Goal: Task Accomplishment & Management: Complete application form

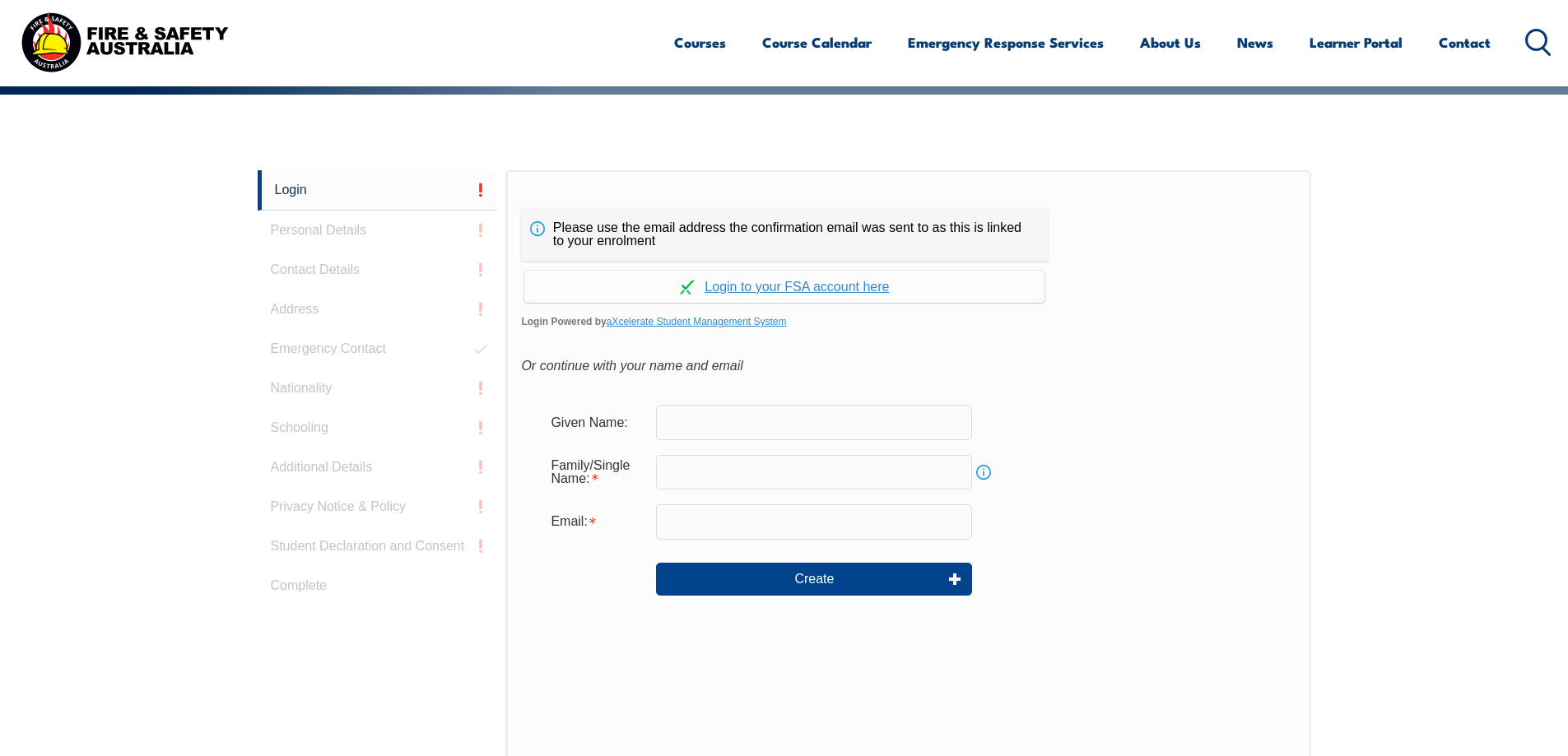
scroll to position [439, 0]
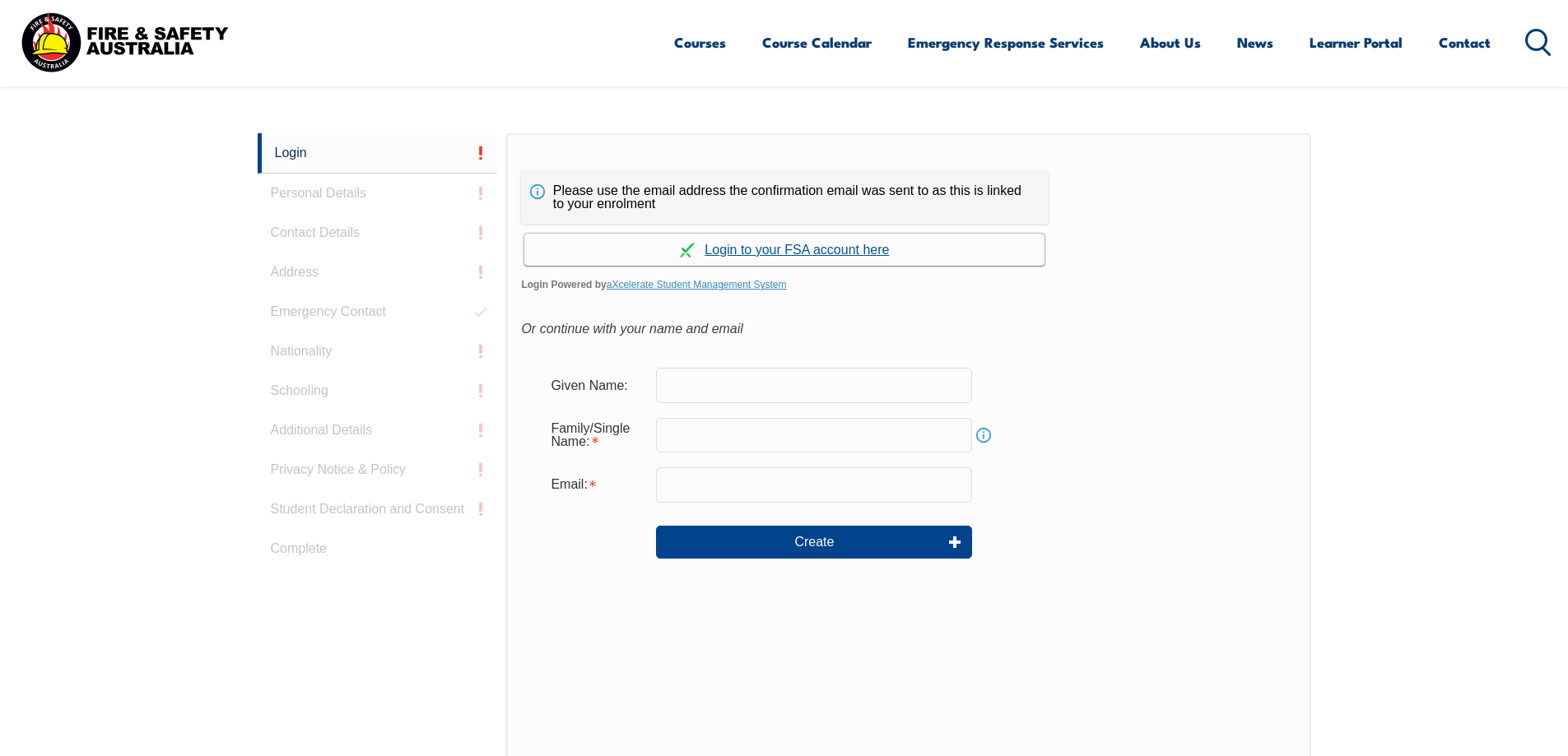
click at [800, 234] on link "Continue with aXcelerate" at bounding box center [784, 249] width 520 height 32
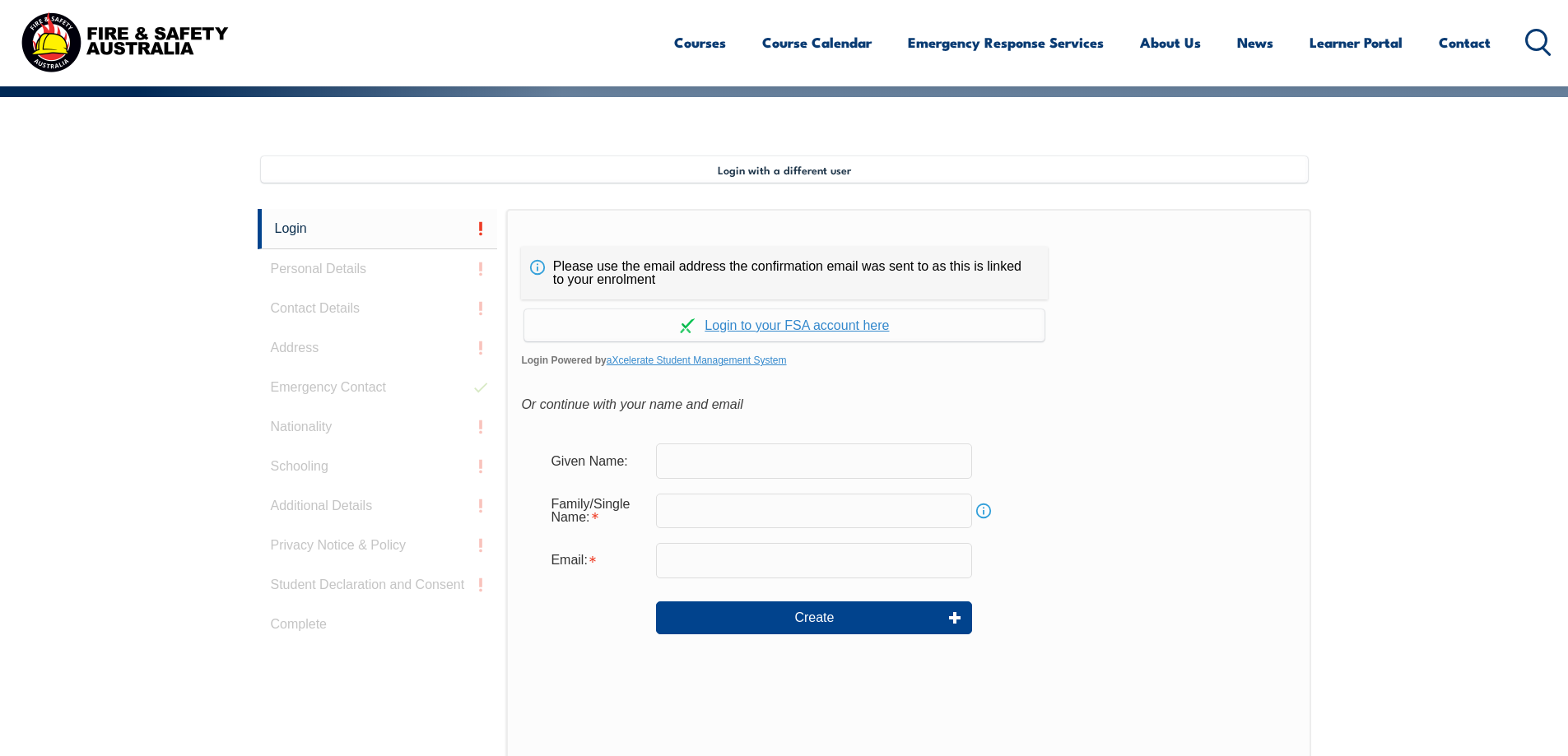
scroll to position [448, 0]
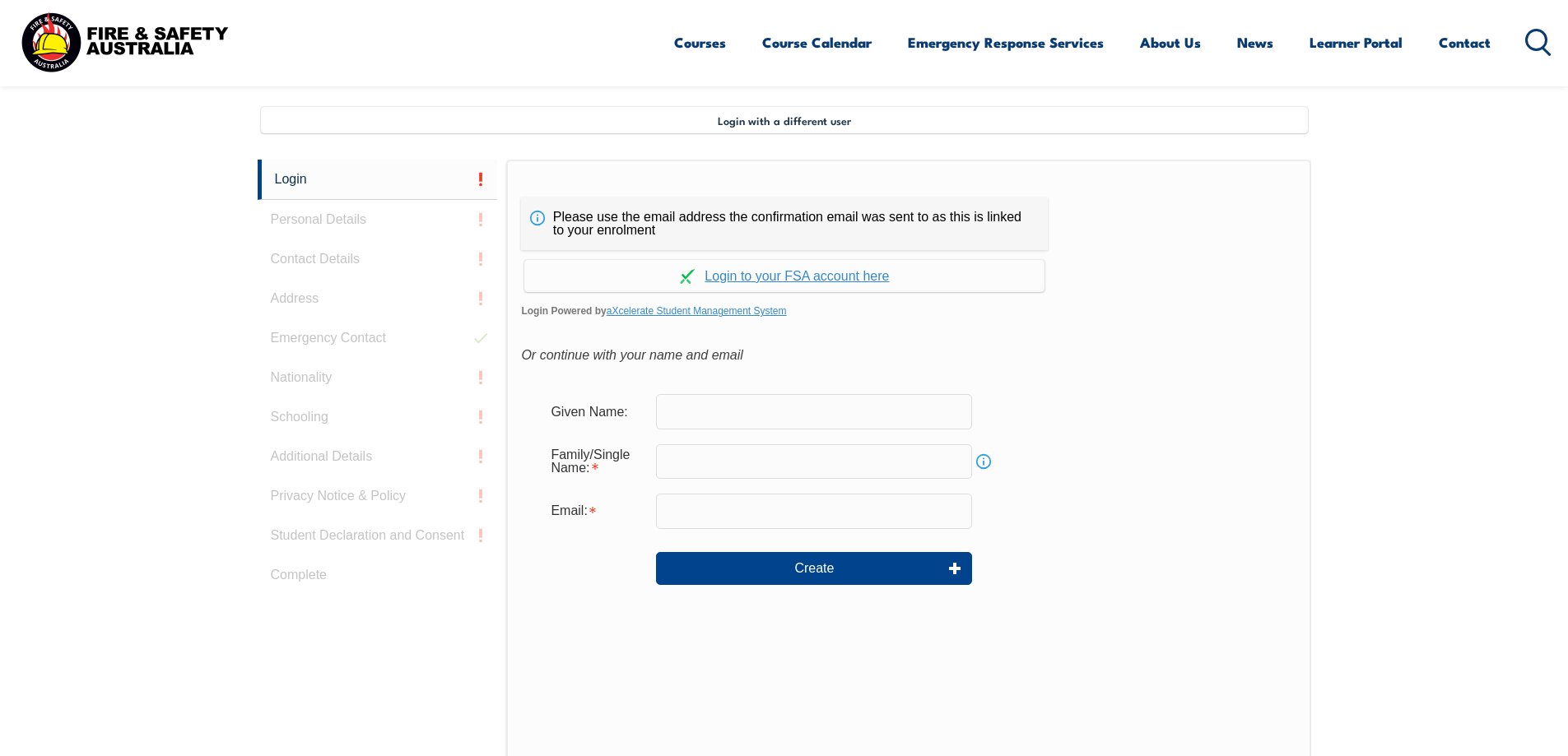
click at [721, 394] on input "text" at bounding box center [815, 411] width 317 height 35
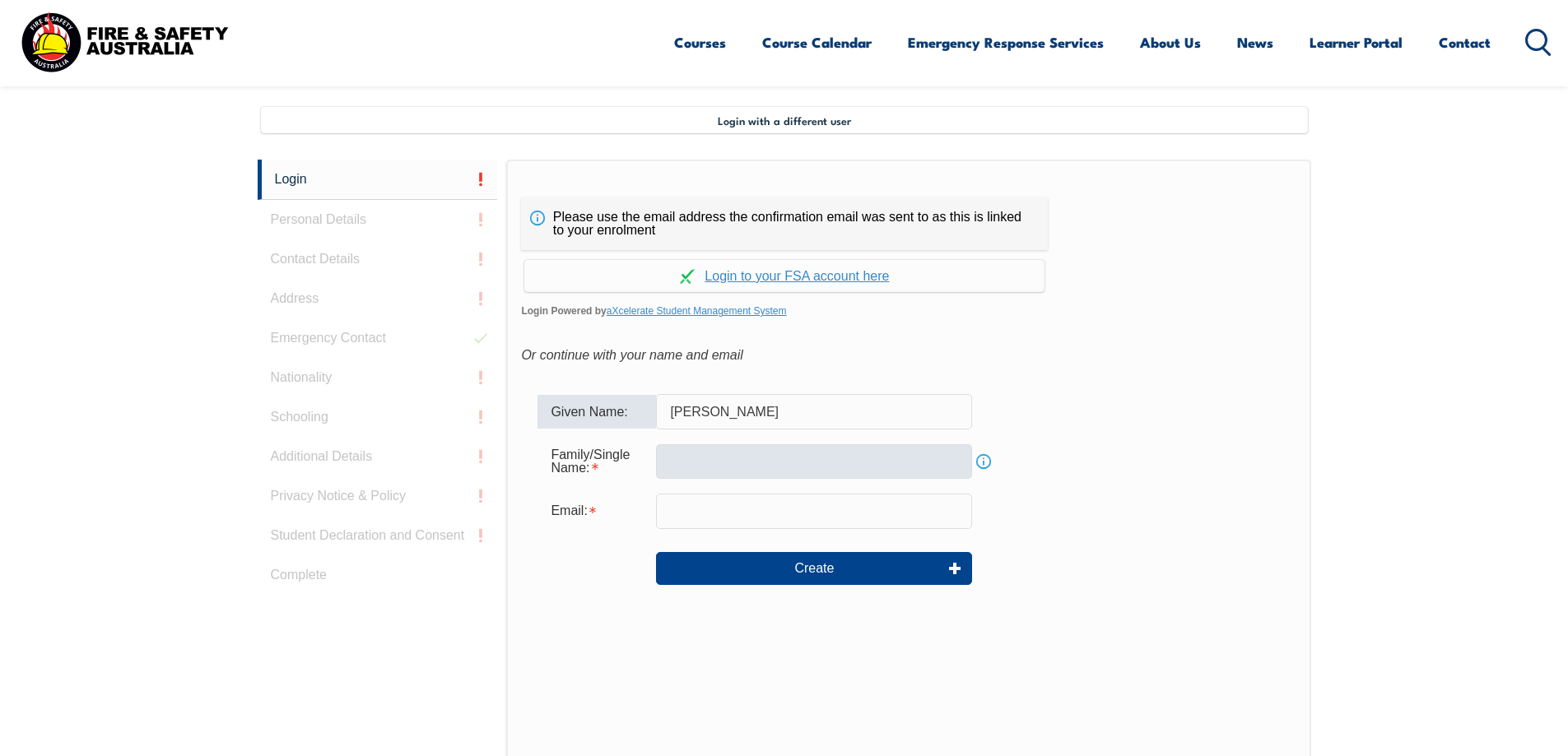
type input "Kim Chiping"
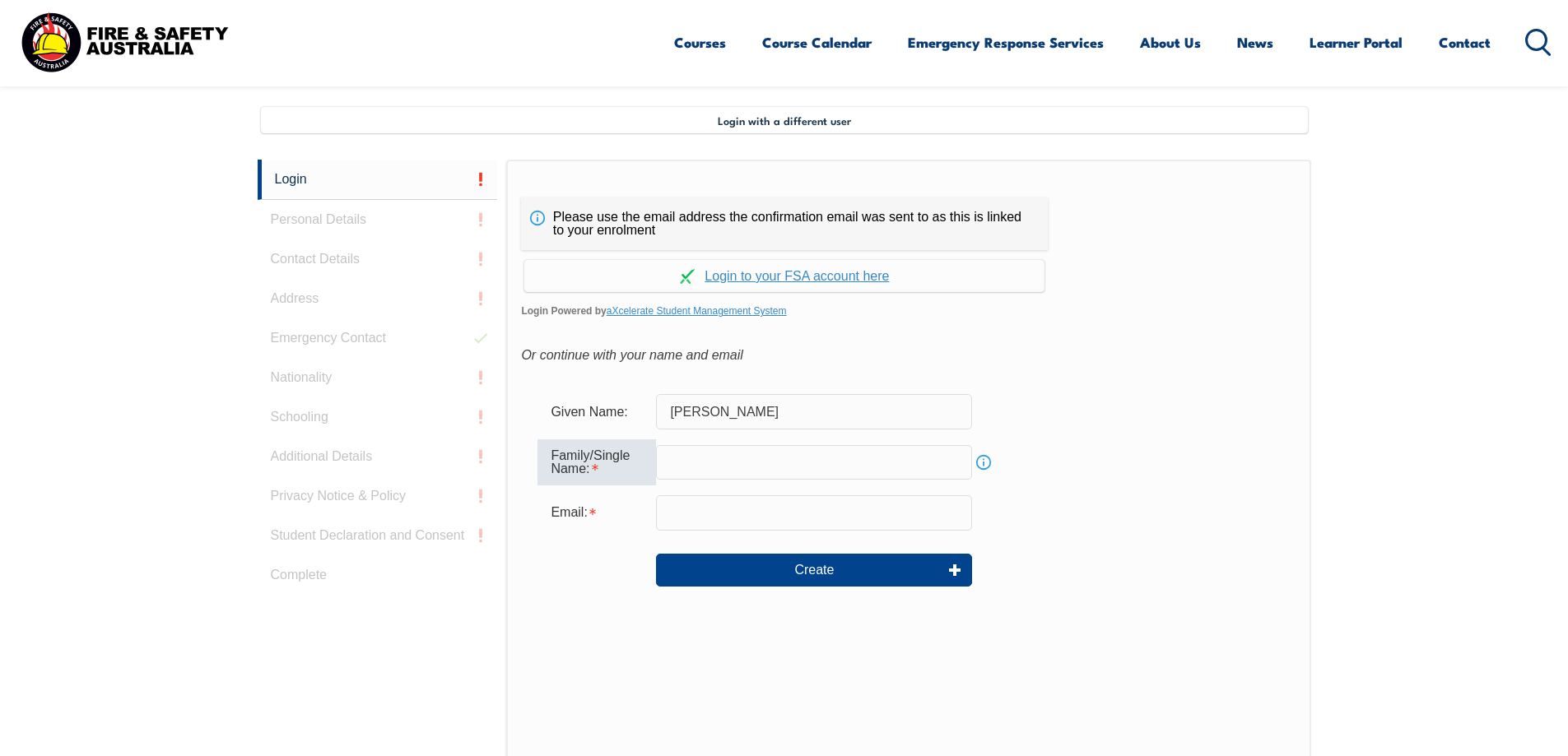
click at [714, 445] on input "text" at bounding box center [815, 463] width 317 height 35
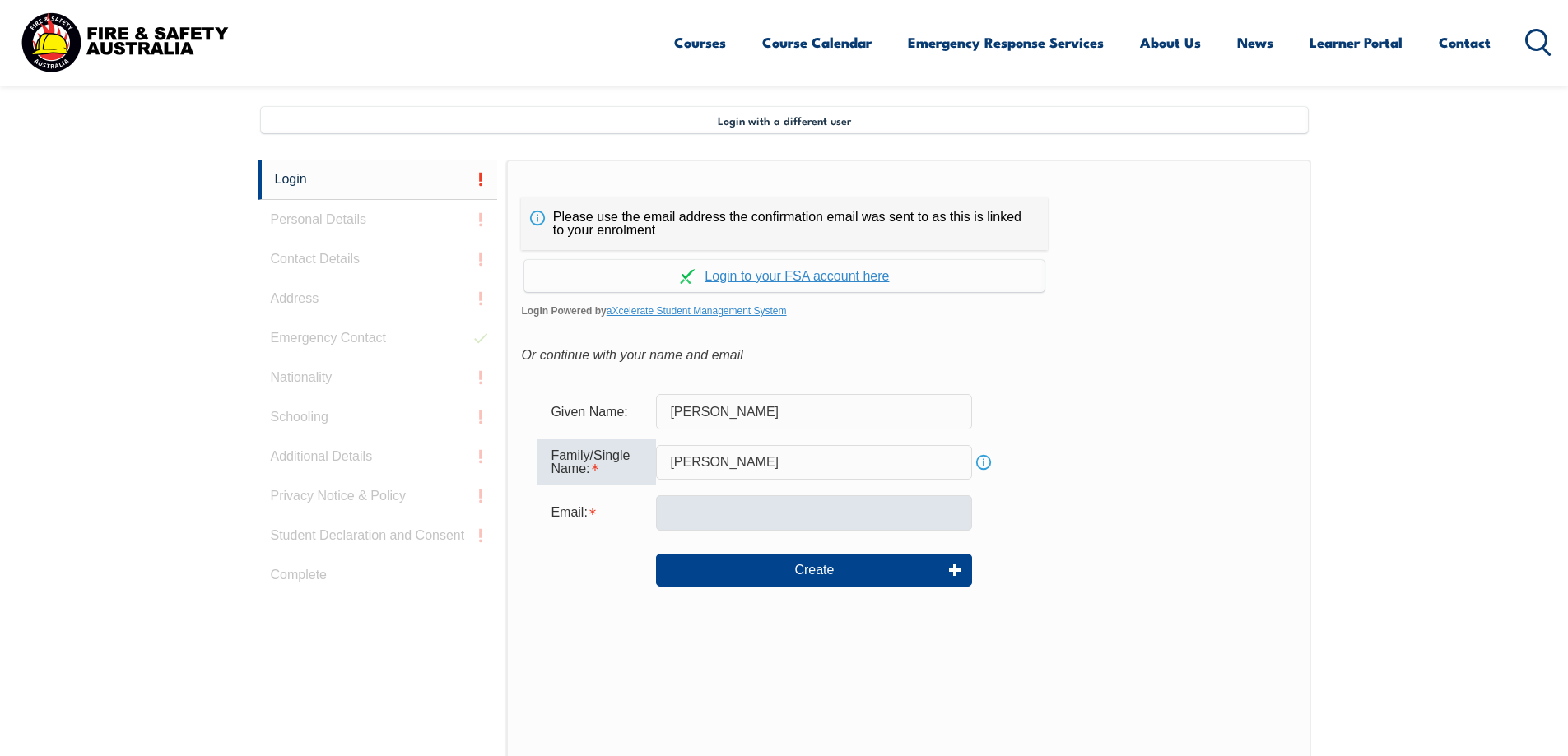
type input "Wu"
click at [705, 495] on input "email" at bounding box center [815, 512] width 317 height 35
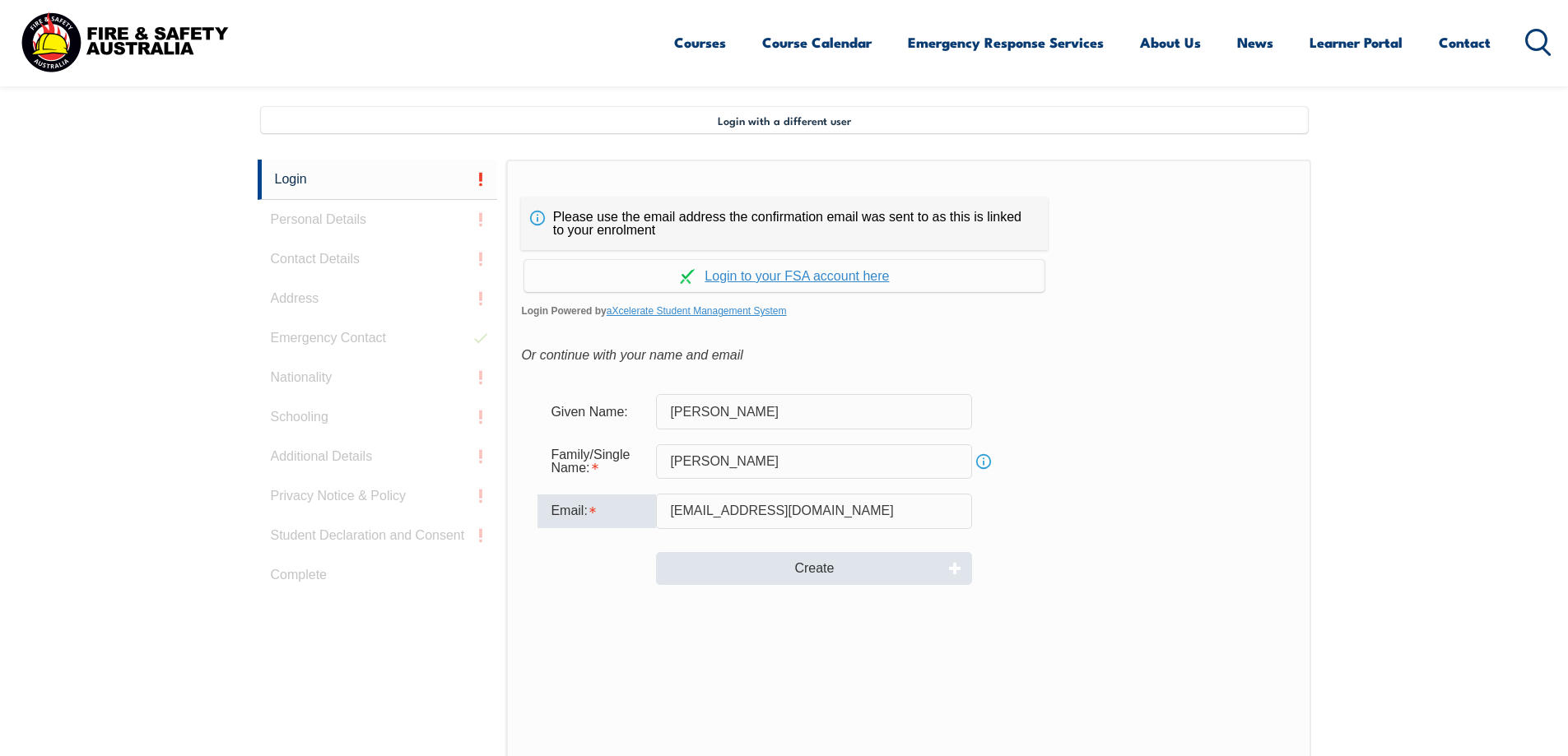
type input "chiping.wu@rmit.edu.au"
click at [822, 552] on button "Create" at bounding box center [815, 569] width 317 height 33
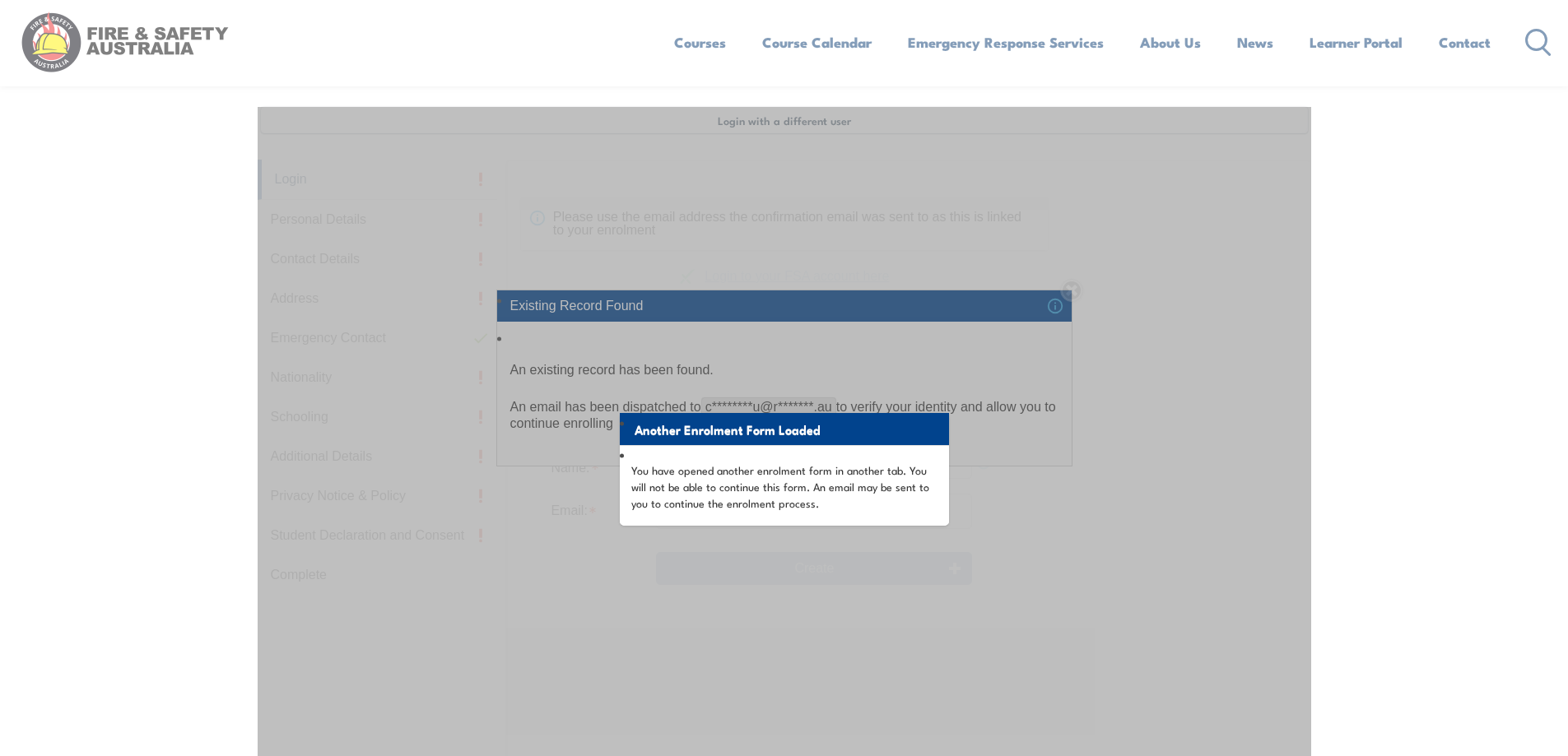
click at [1176, 322] on div "Another Enrolment Form Loaded You have opened another enrolment form in another…" at bounding box center [784, 543] width 1053 height 874
click at [718, 471] on p "You have opened another enrolment form in another tab. You will not be able to …" at bounding box center [784, 486] width 306 height 49
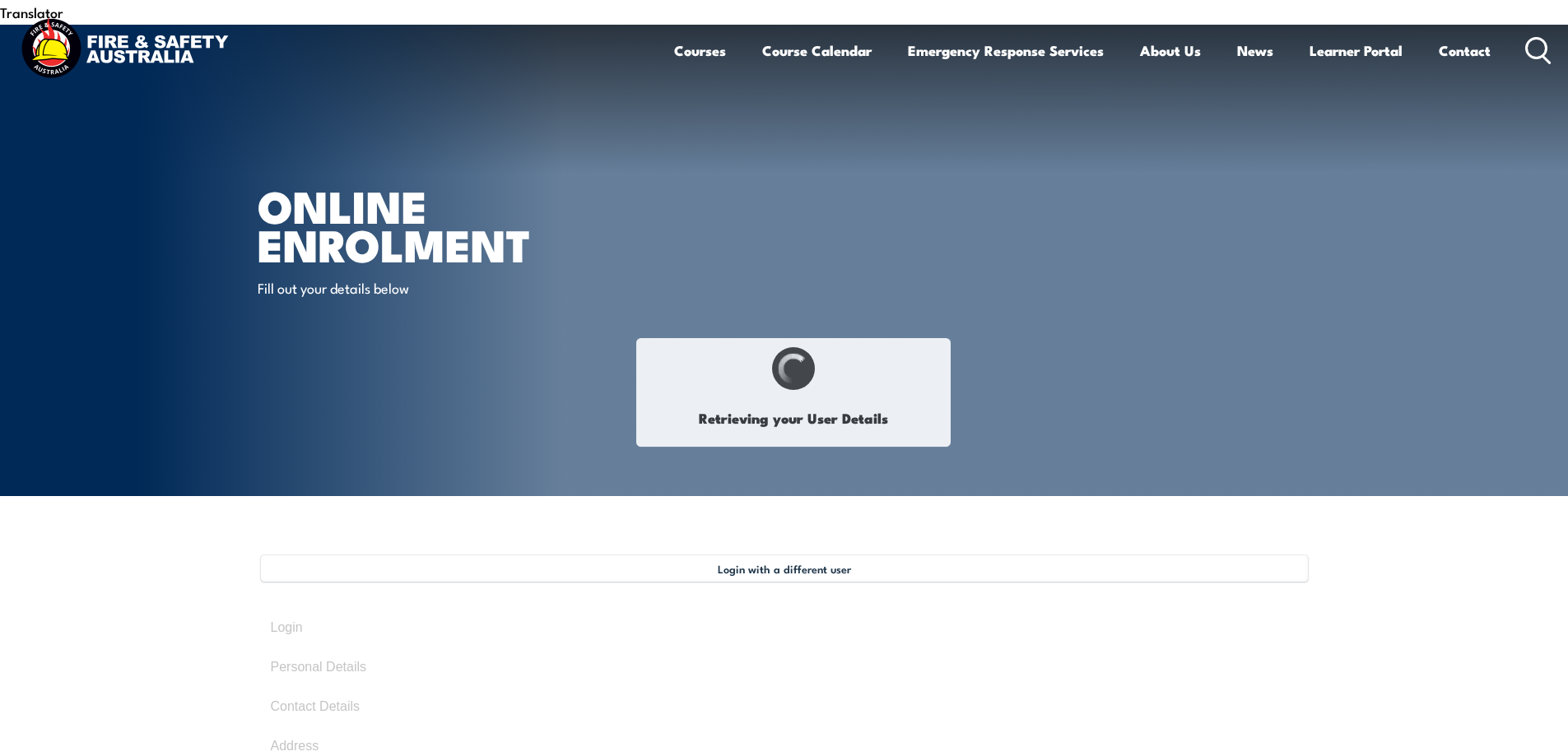
select select "Ms"
type input "[PERSON_NAME]"
type input "[DATE]"
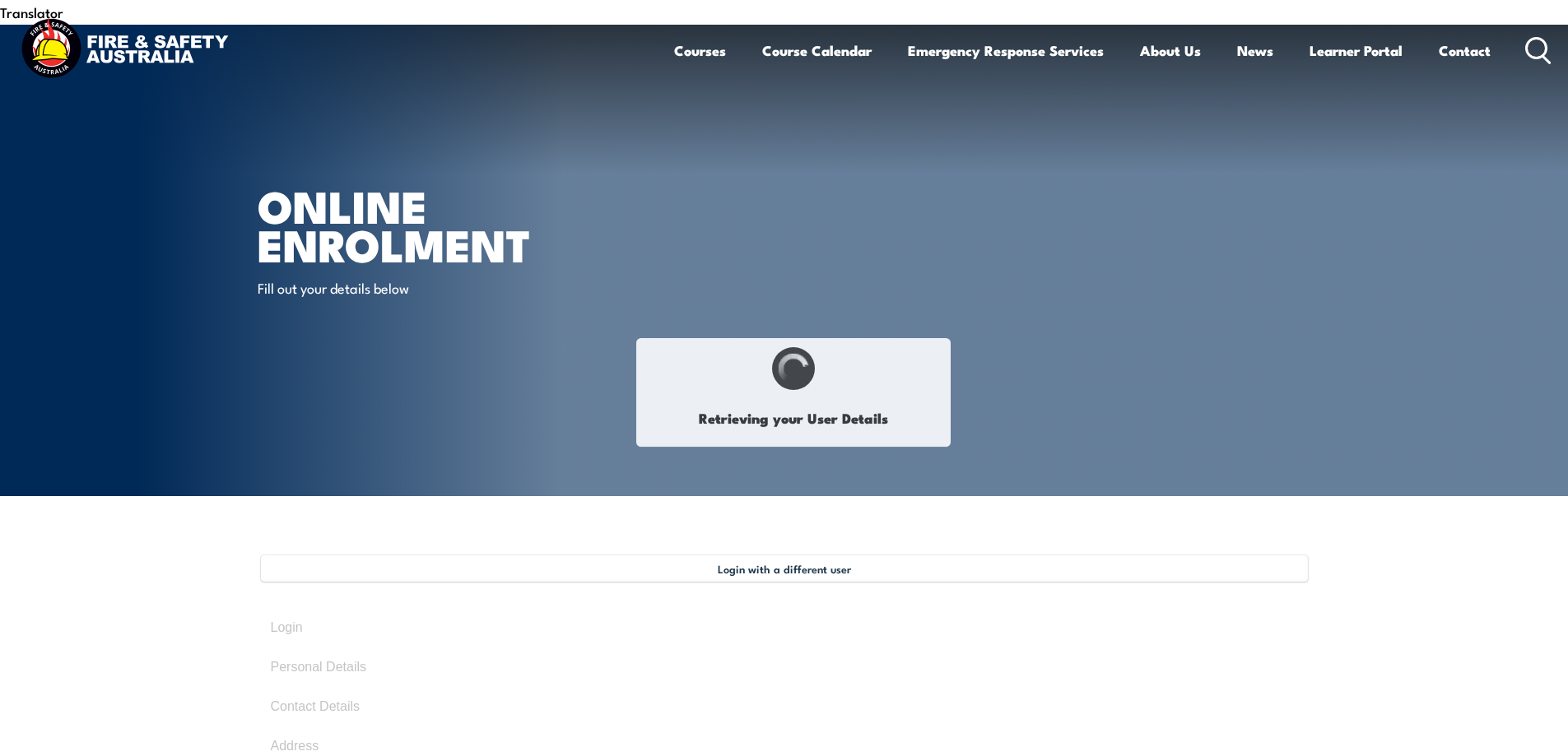
type input "8J93DFAU54"
select select "F"
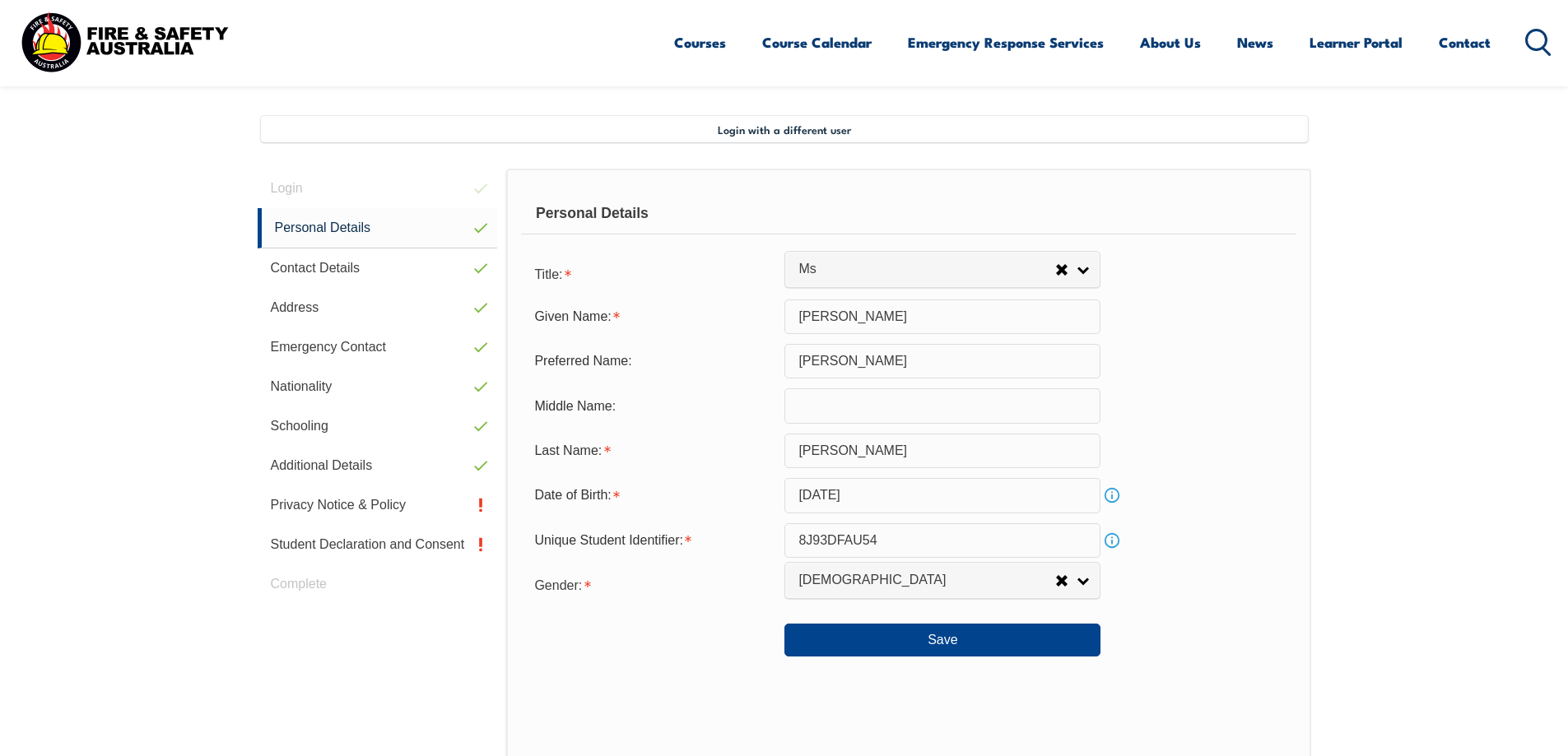
scroll to position [448, 0]
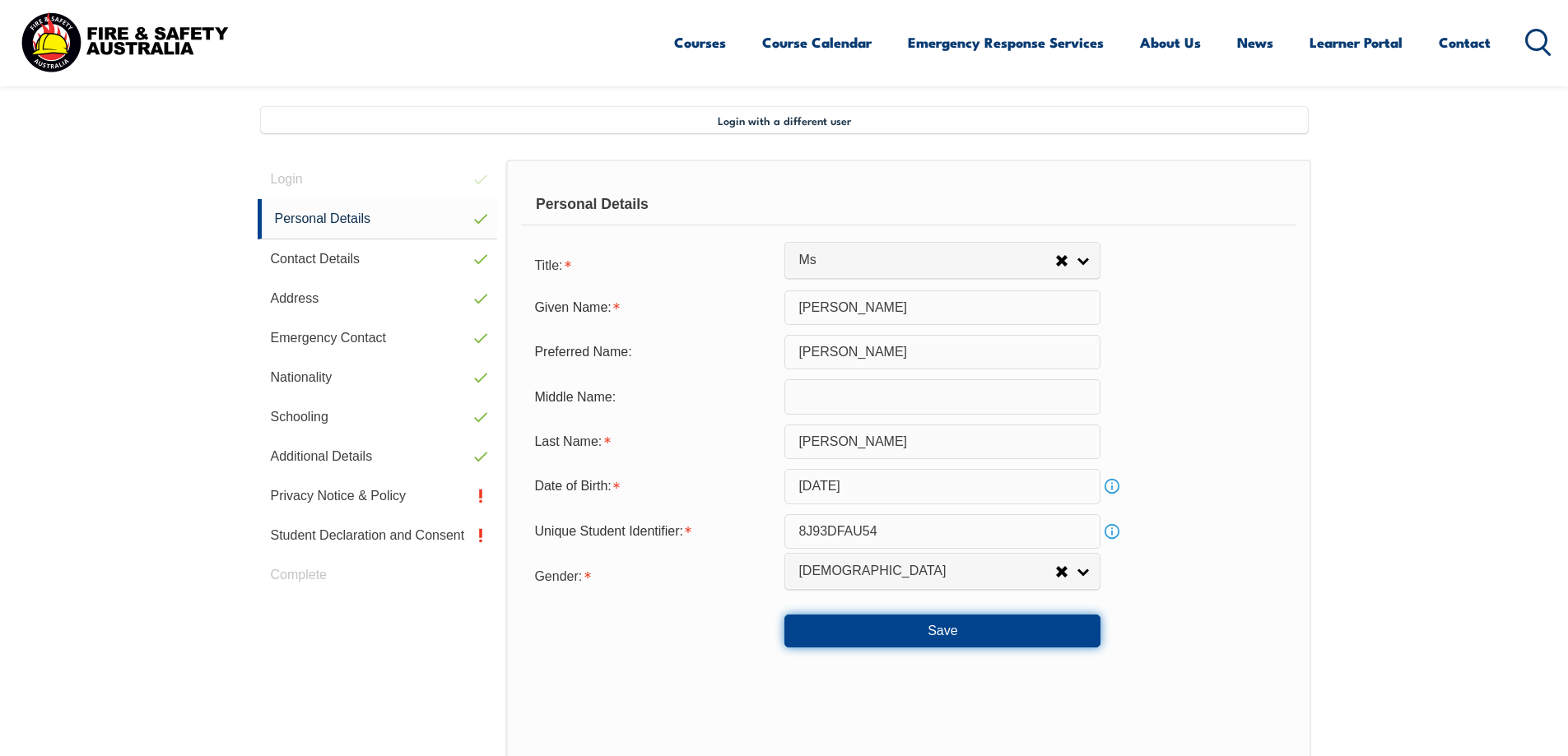
click at [944, 614] on button "Save" at bounding box center [943, 631] width 317 height 33
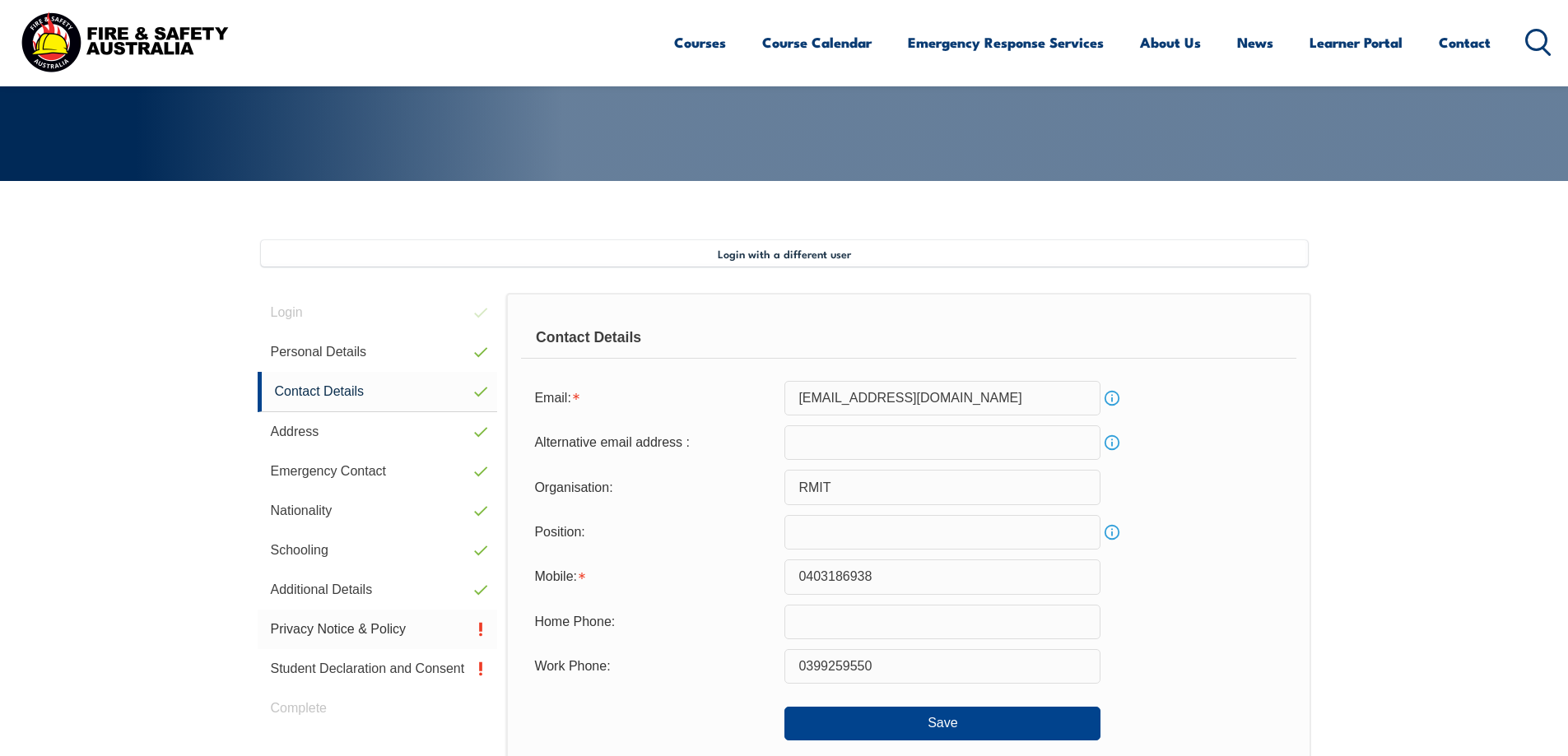
click at [370, 609] on link "Privacy Notice & Policy" at bounding box center [378, 629] width 241 height 40
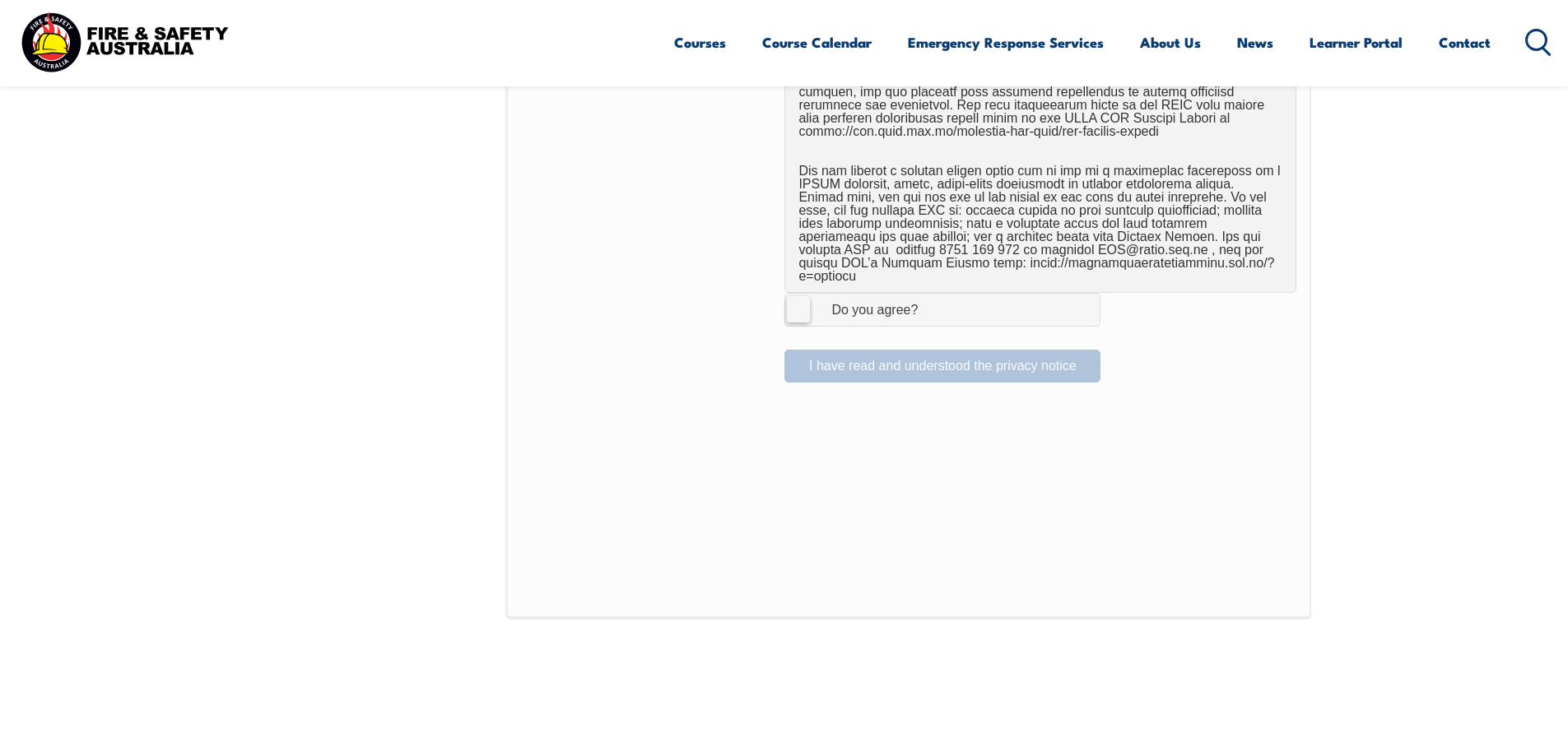
scroll to position [1024, 0]
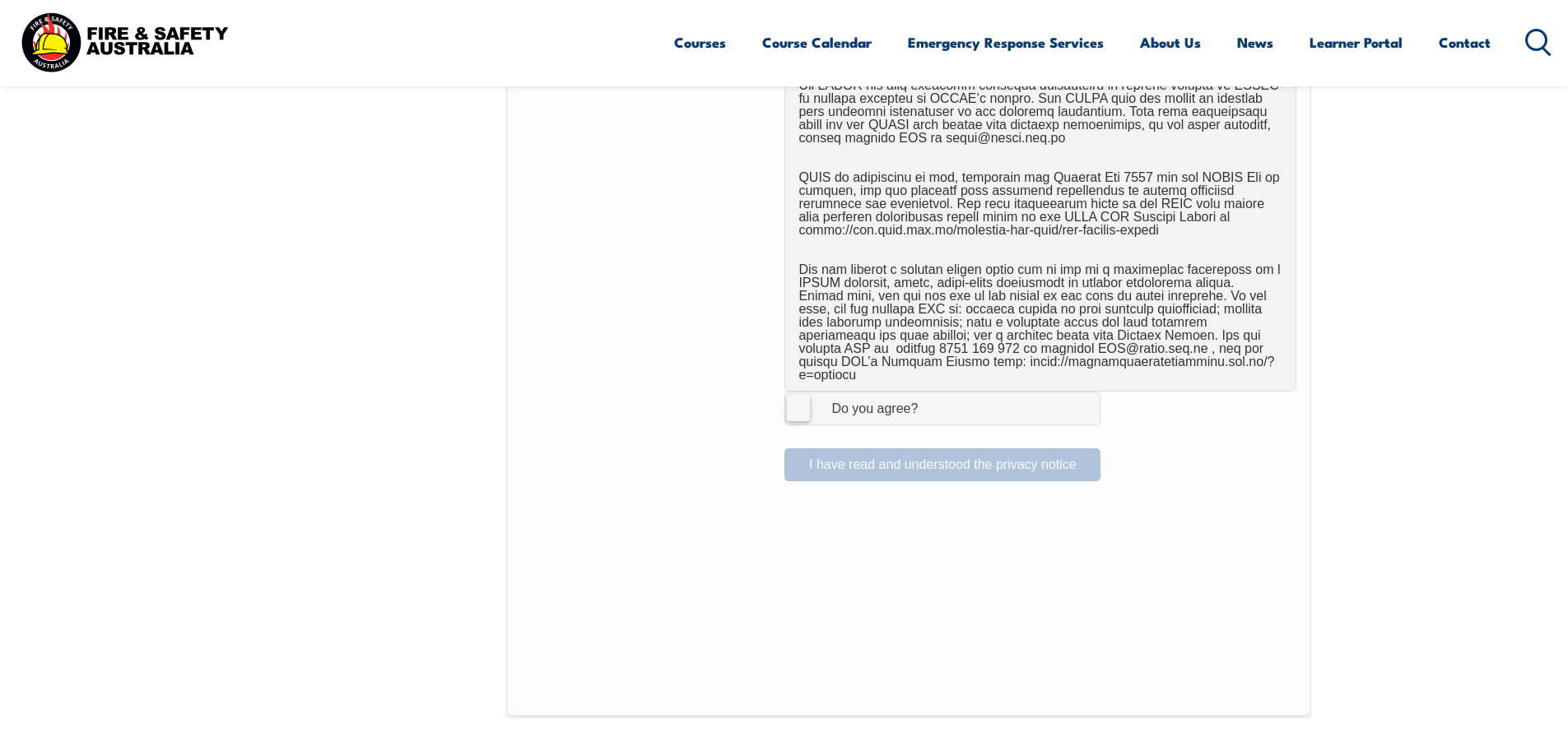
click at [801, 392] on label "I Agree Do you agree?" at bounding box center [943, 409] width 317 height 33
click at [931, 392] on input "I Agree Do you agree?" at bounding box center [945, 408] width 28 height 31
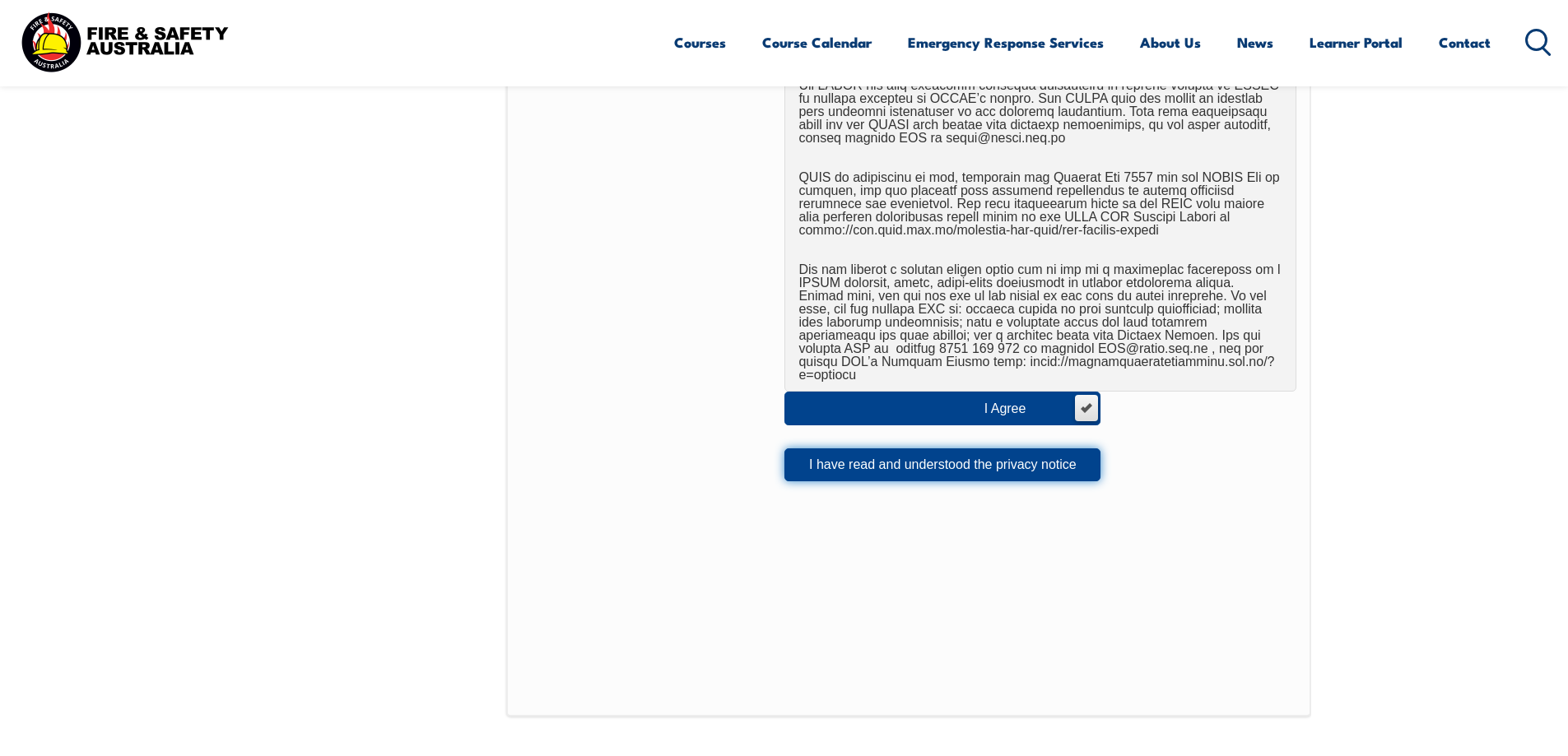
click at [878, 448] on button "I have read and understood the privacy notice" at bounding box center [943, 465] width 317 height 33
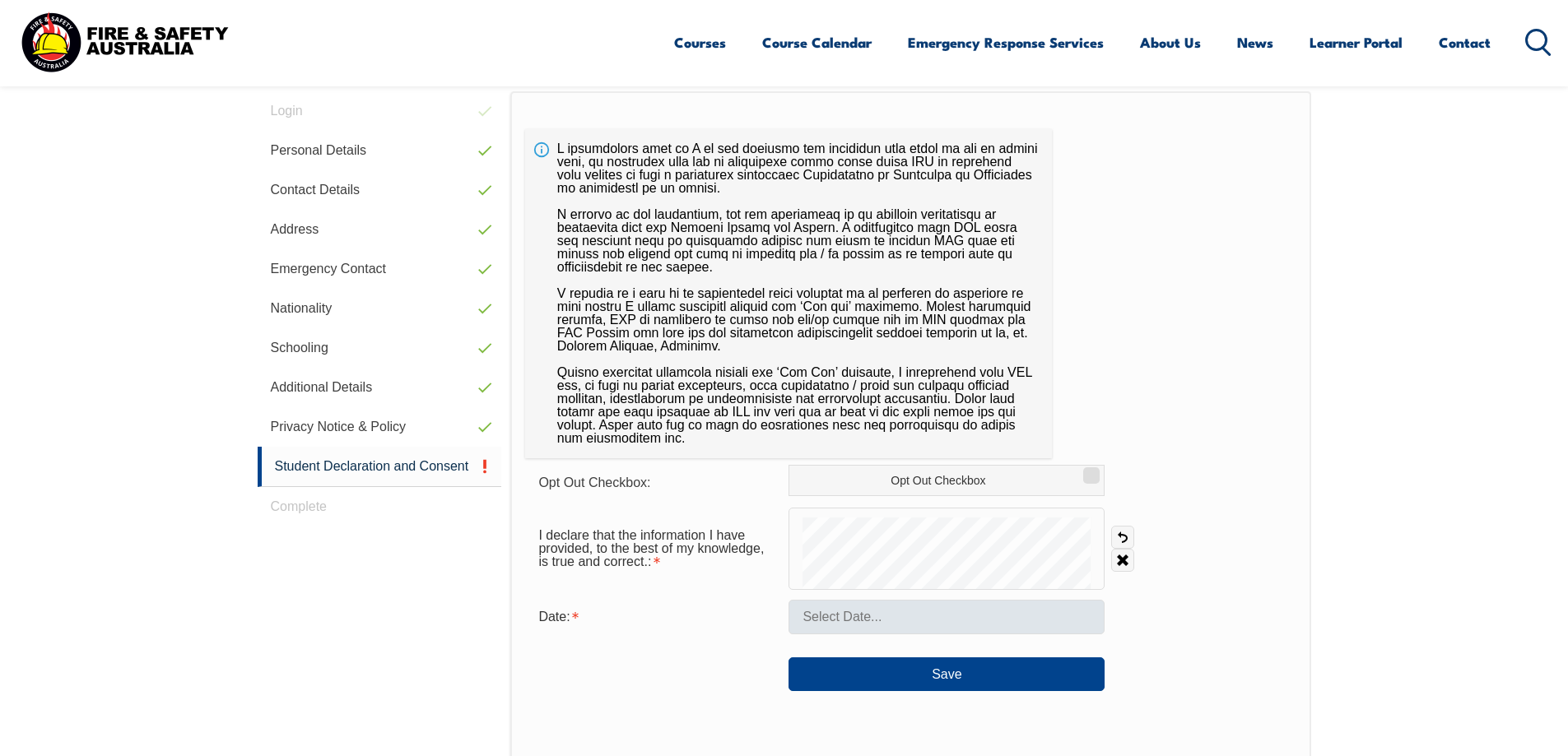
scroll to position [535, 0]
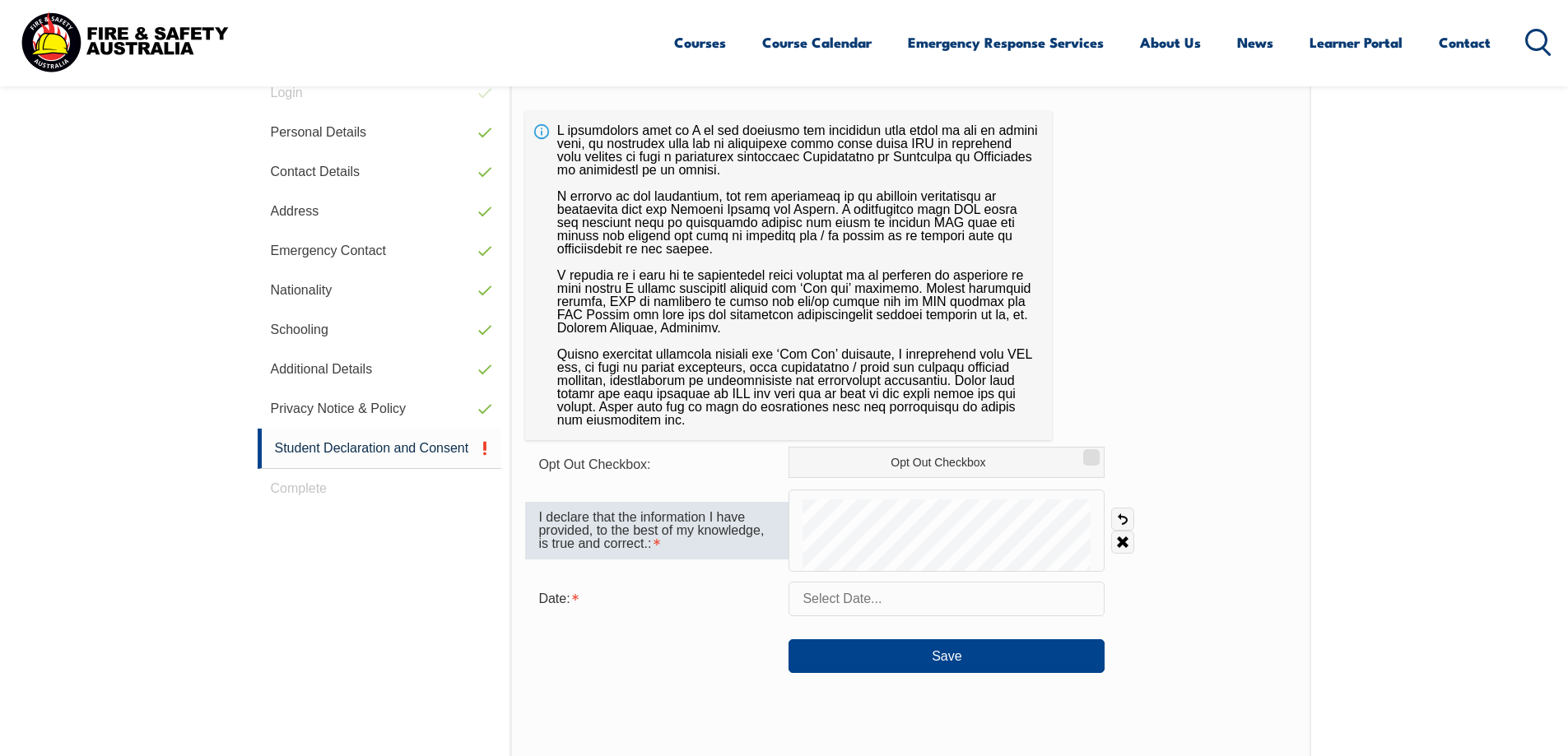
click at [637, 505] on div "I declare that the information I have provided, to the best of my knowledge, is…" at bounding box center [656, 530] width 263 height 57
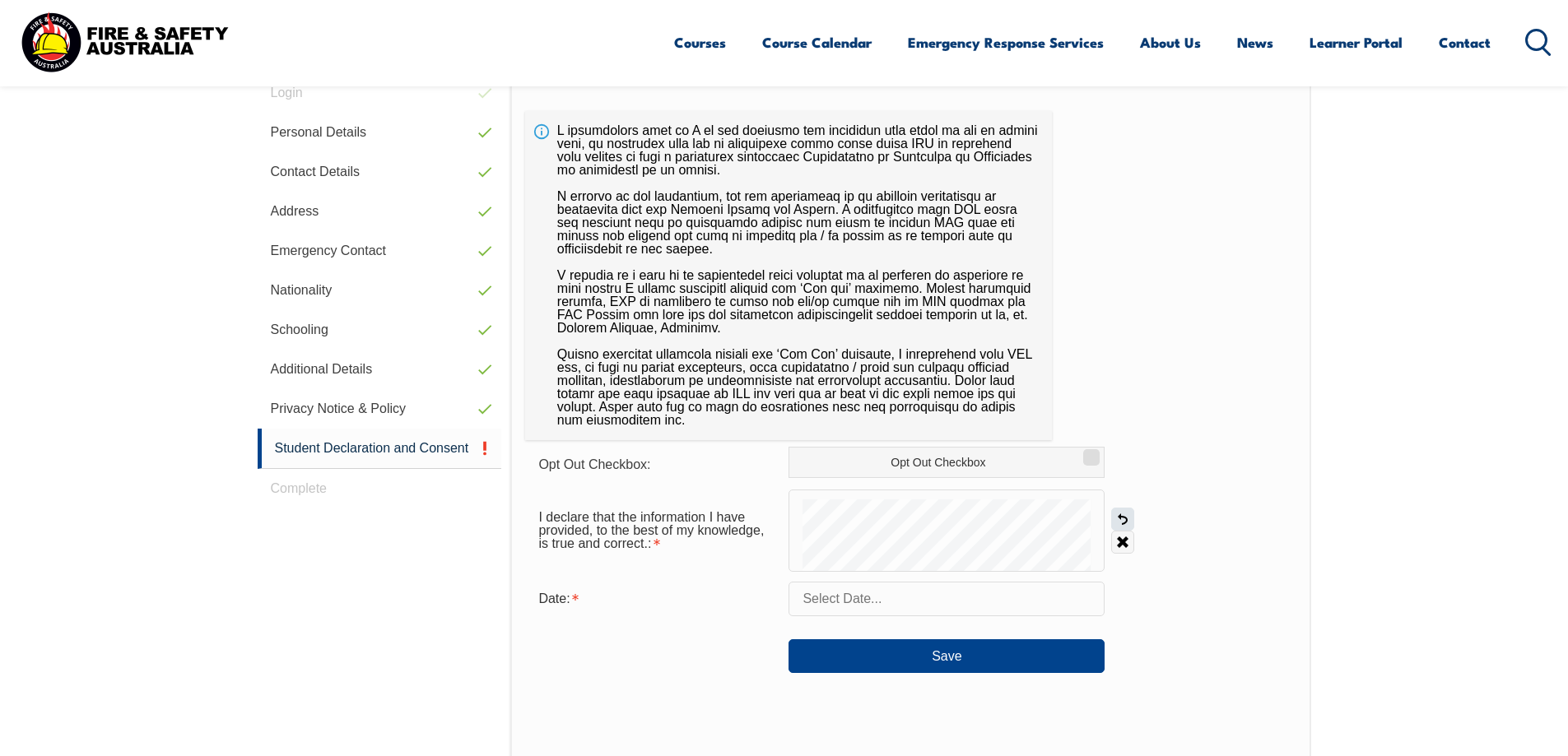
click at [1122, 508] on link "Undo" at bounding box center [1122, 519] width 23 height 23
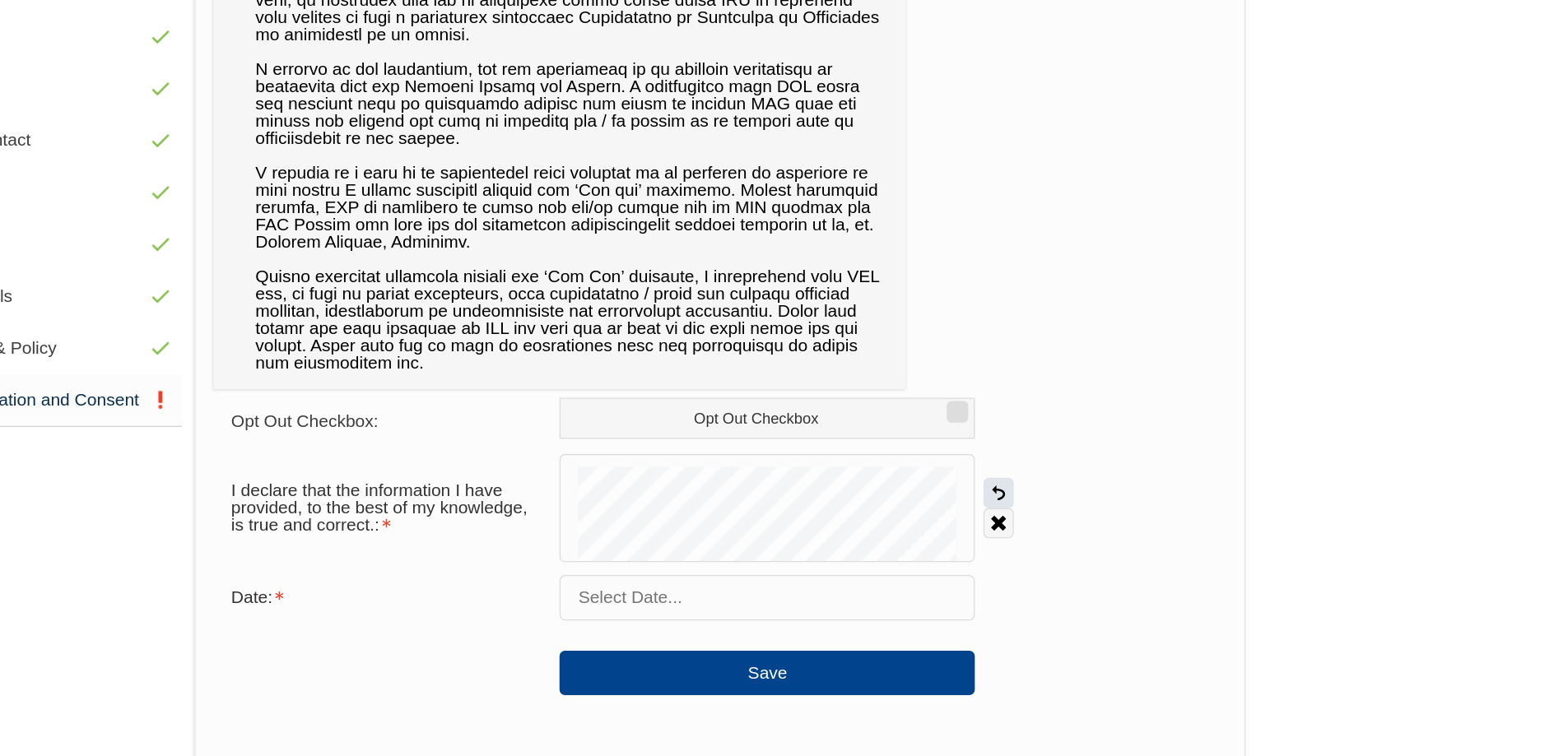
click at [1117, 510] on link "Undo" at bounding box center [1122, 522] width 23 height 23
click at [1121, 510] on link "Undo" at bounding box center [1122, 522] width 23 height 23
click at [1118, 510] on link "Undo" at bounding box center [1122, 522] width 23 height 23
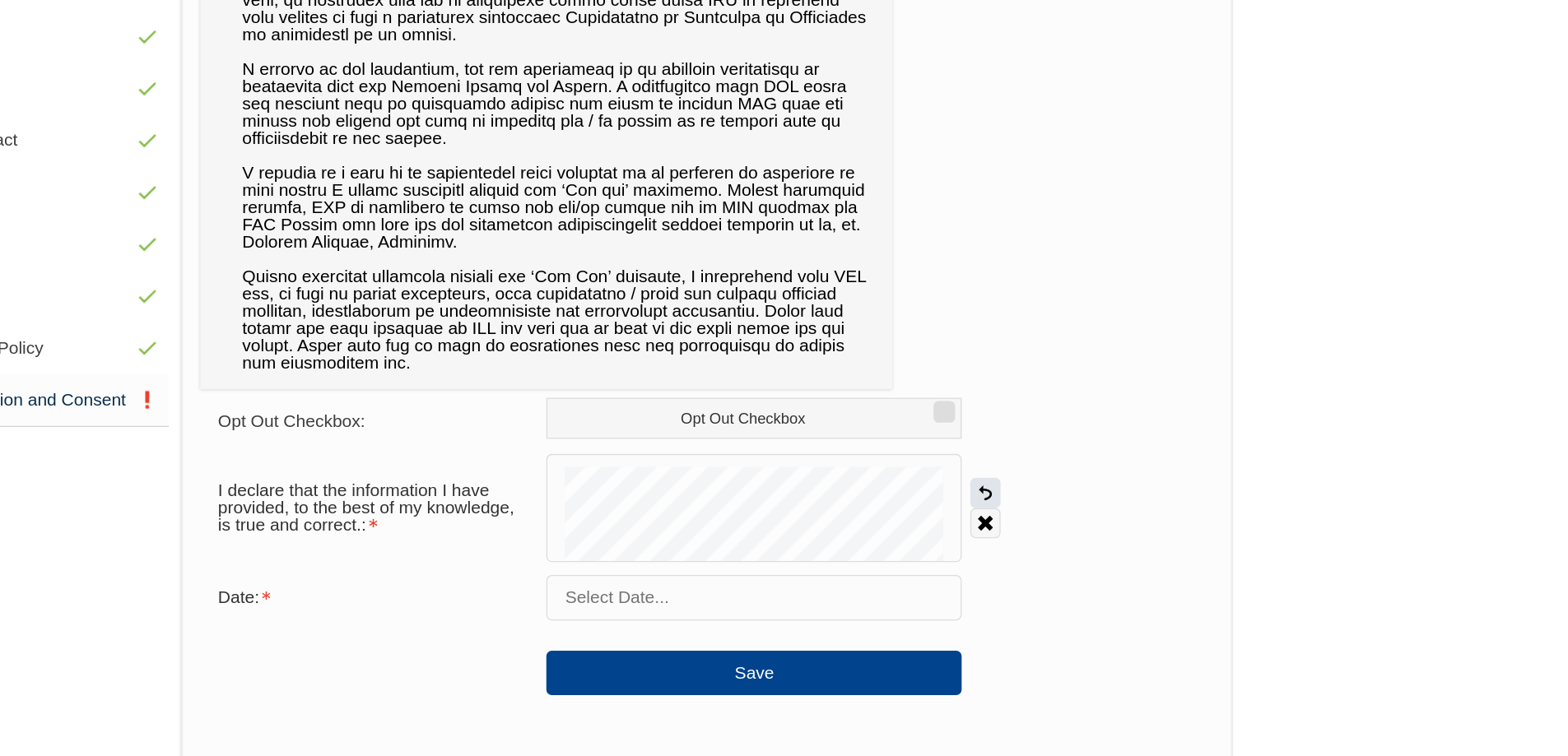
click at [1117, 510] on link "Undo" at bounding box center [1122, 522] width 23 height 23
click at [1121, 510] on link "Undo" at bounding box center [1122, 522] width 23 height 23
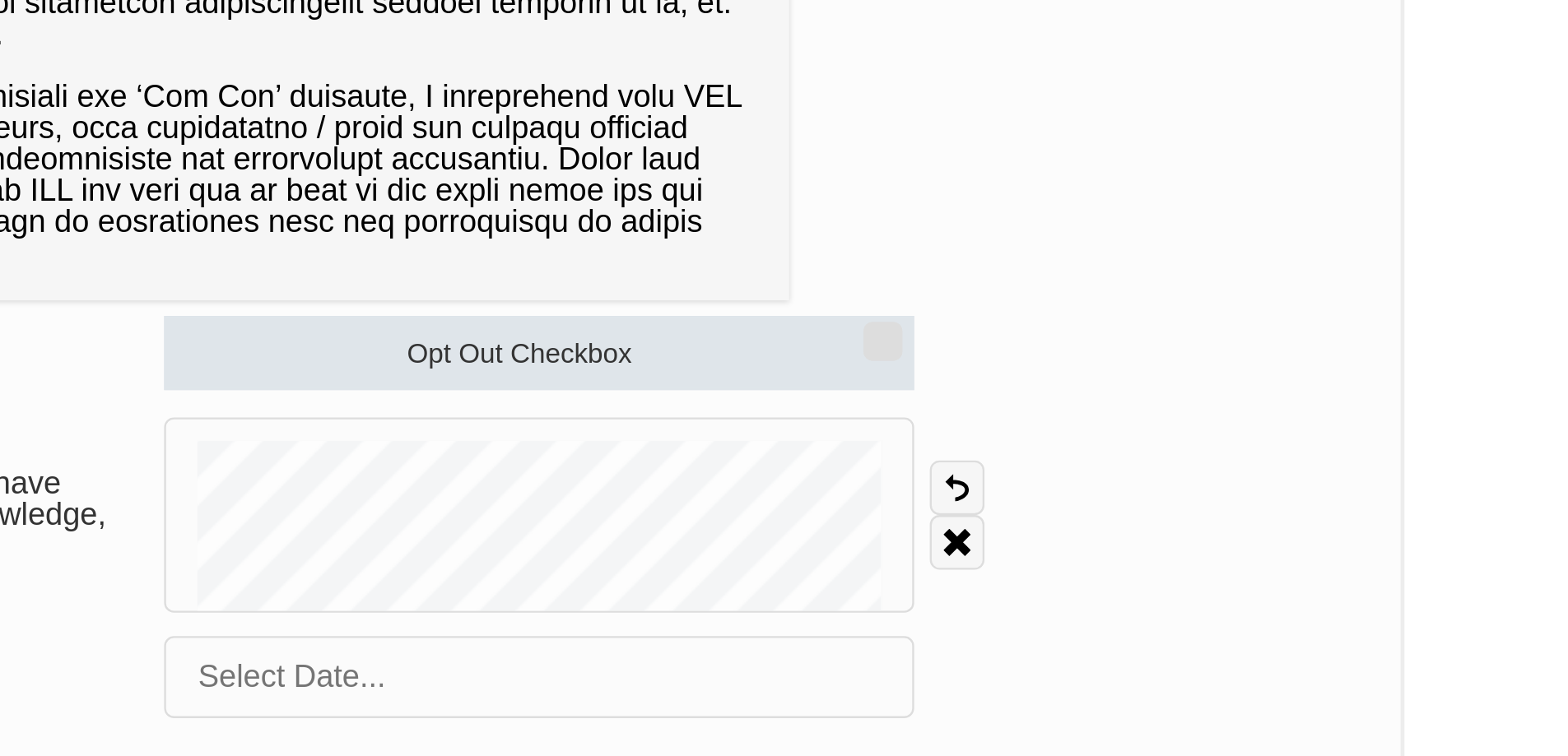
click at [1085, 453] on input "Opt Out Checkbox" at bounding box center [1088, 454] width 10 height 2
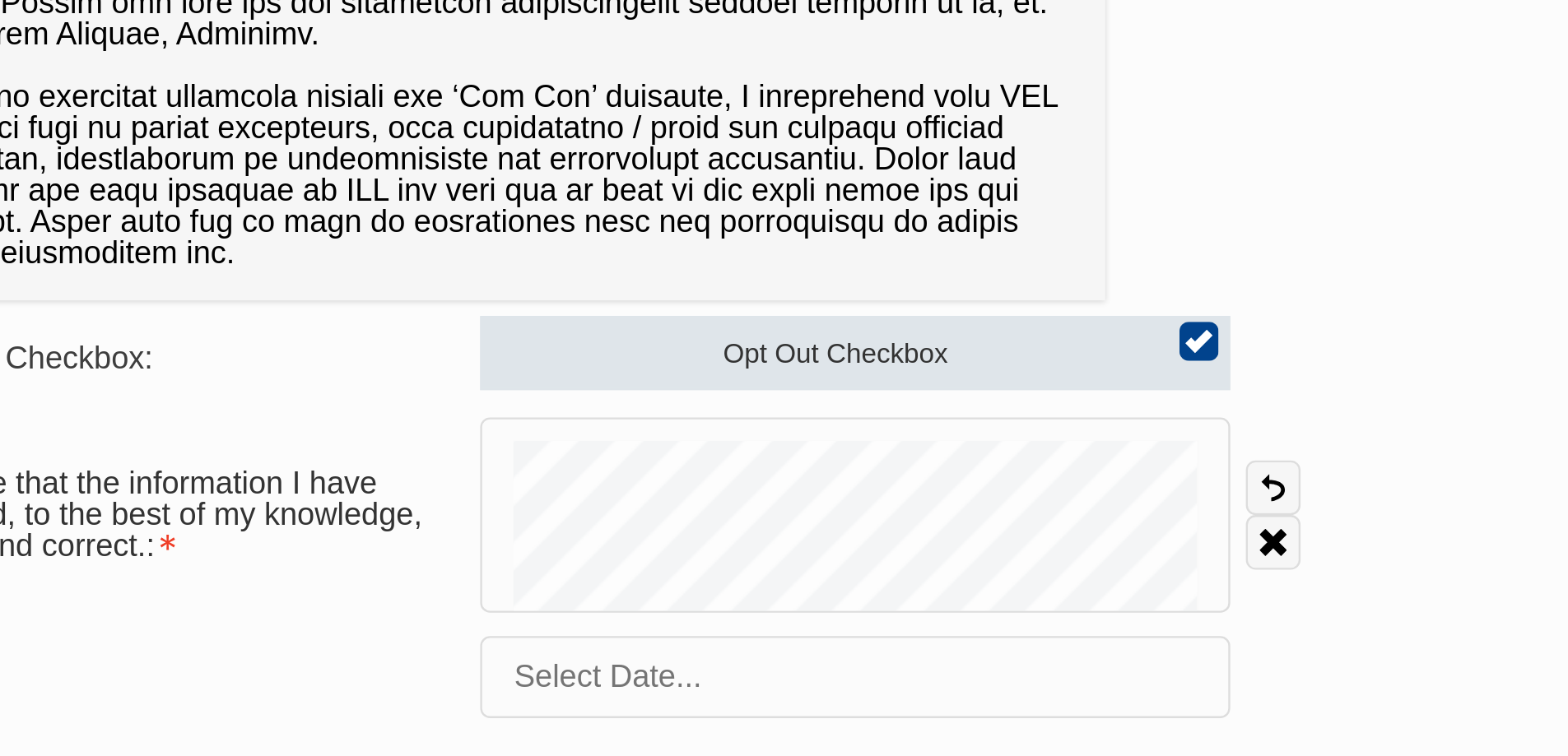
click at [1094, 453] on input "Opt Out Checkbox" at bounding box center [1088, 454] width 10 height 2
checkbox input "false"
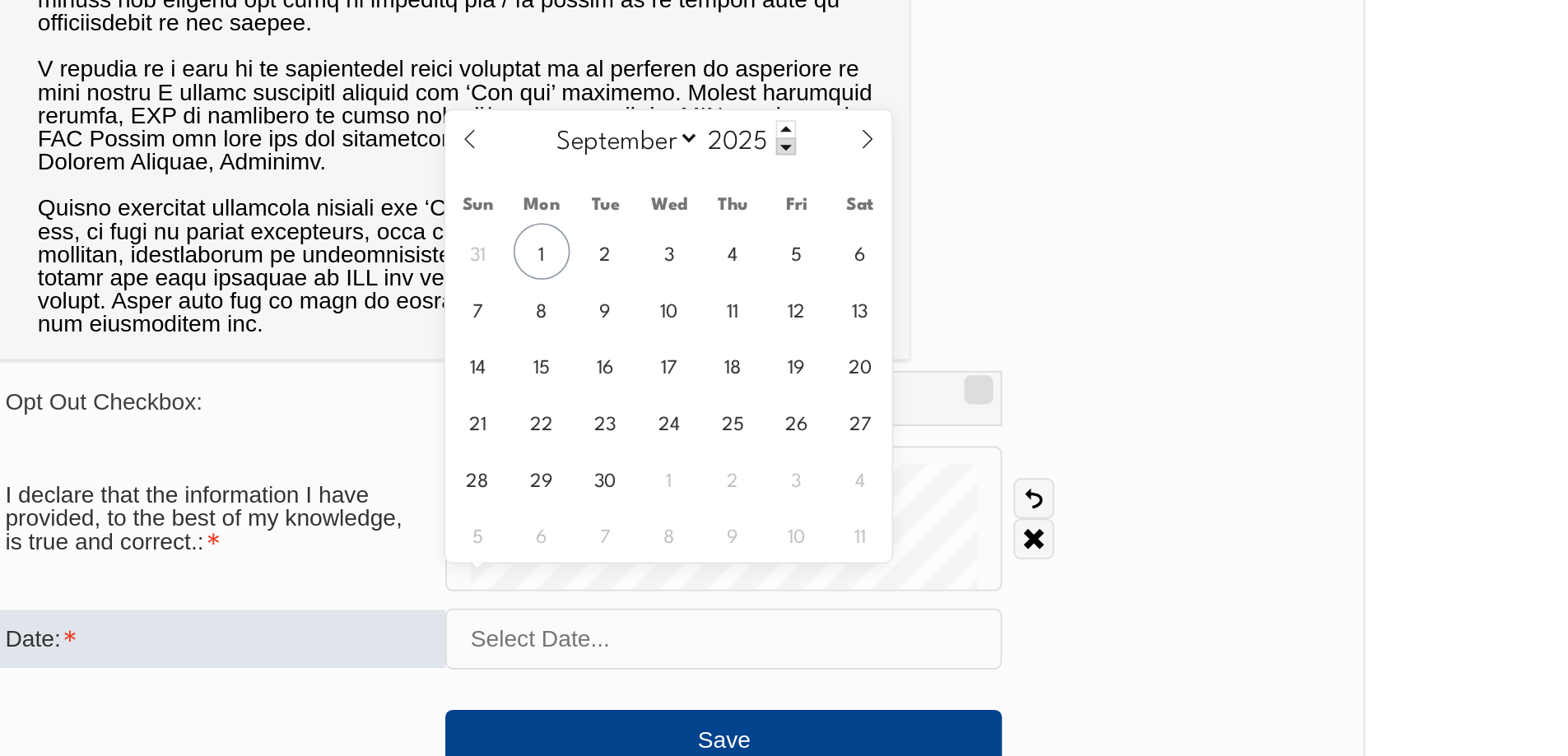
click at [879, 584] on input "text" at bounding box center [947, 602] width 317 height 35
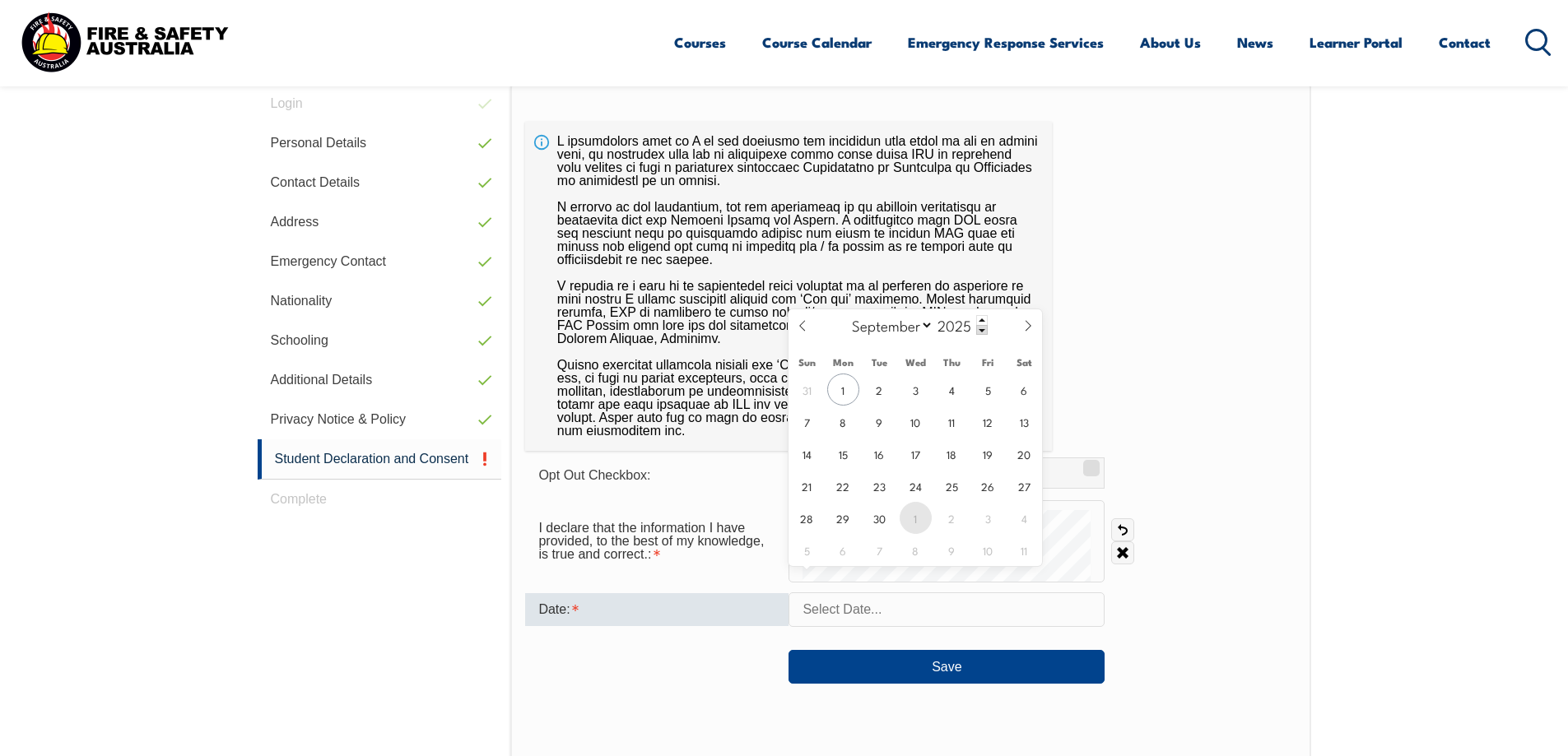
scroll to position [507, 0]
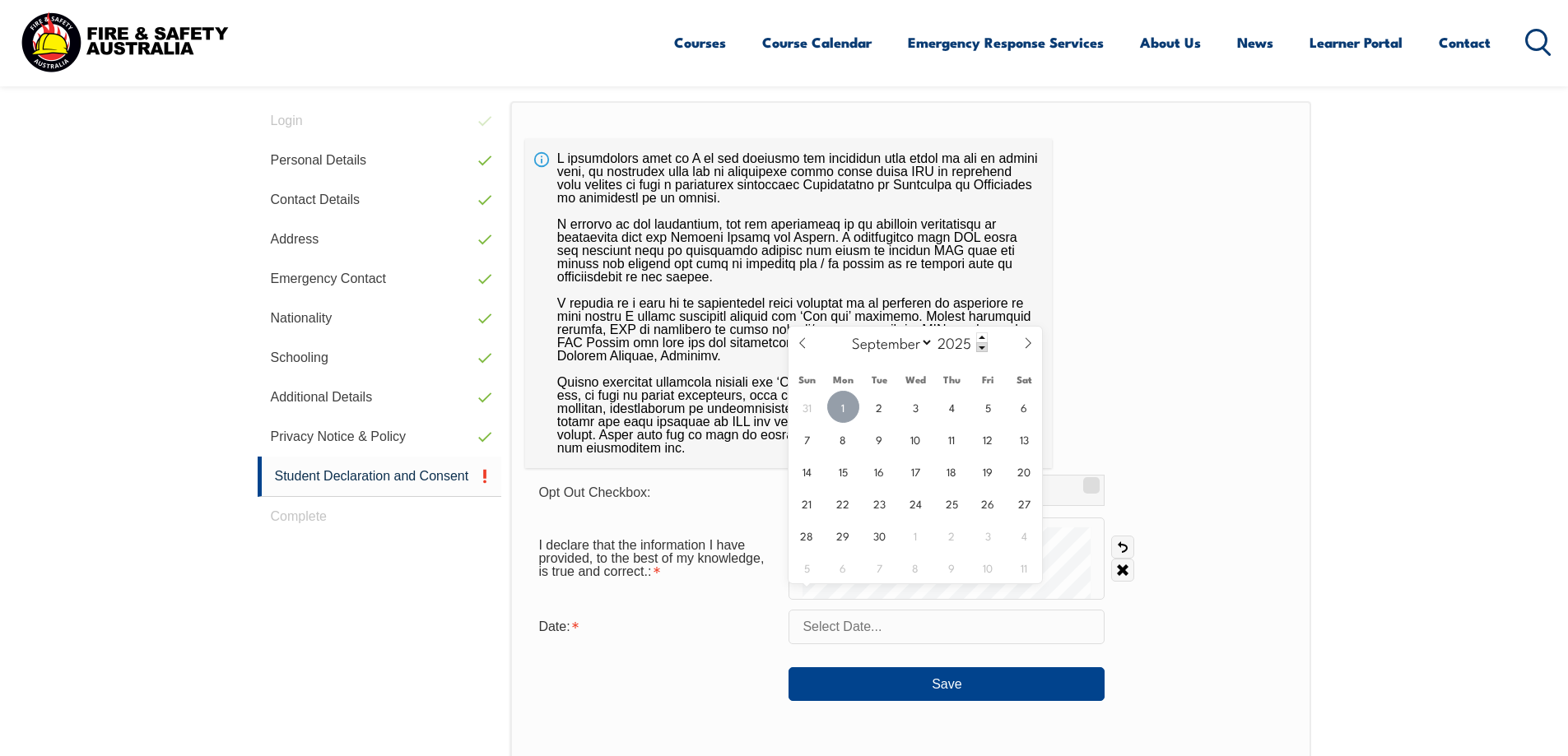
click at [841, 404] on span "1" at bounding box center [843, 407] width 32 height 32
type input "September 1, 2025"
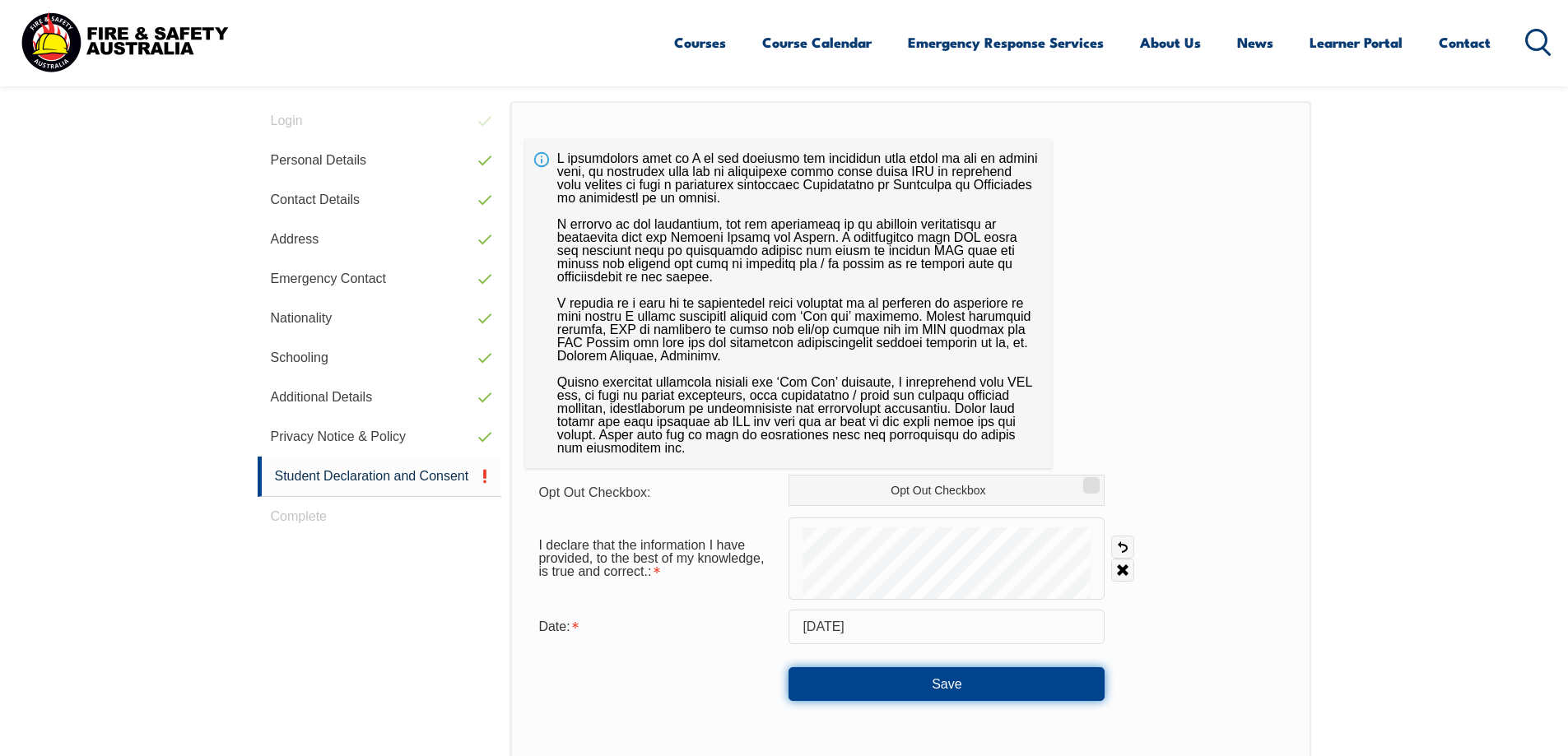
click at [940, 667] on button "Save" at bounding box center [947, 683] width 317 height 33
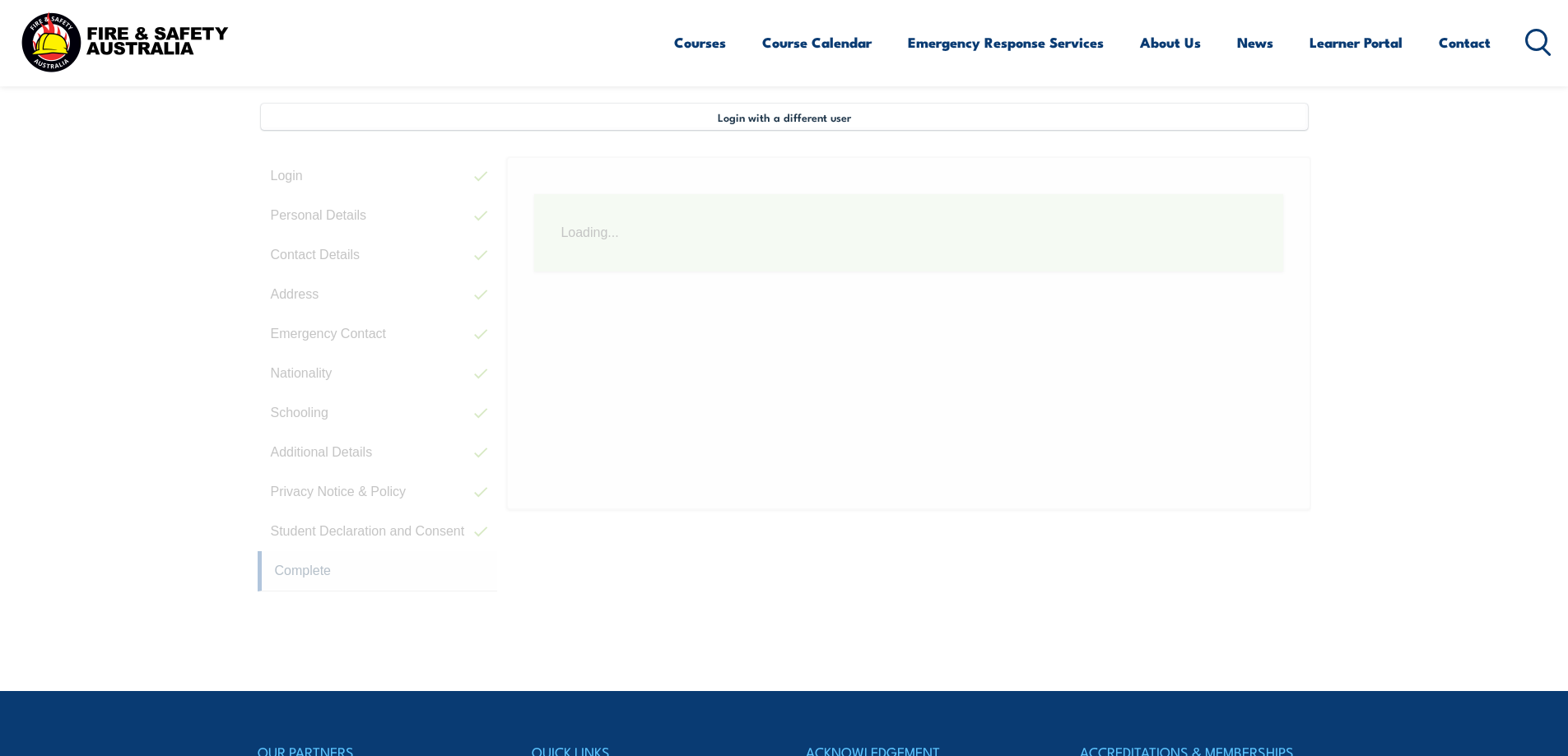
scroll to position [448, 0]
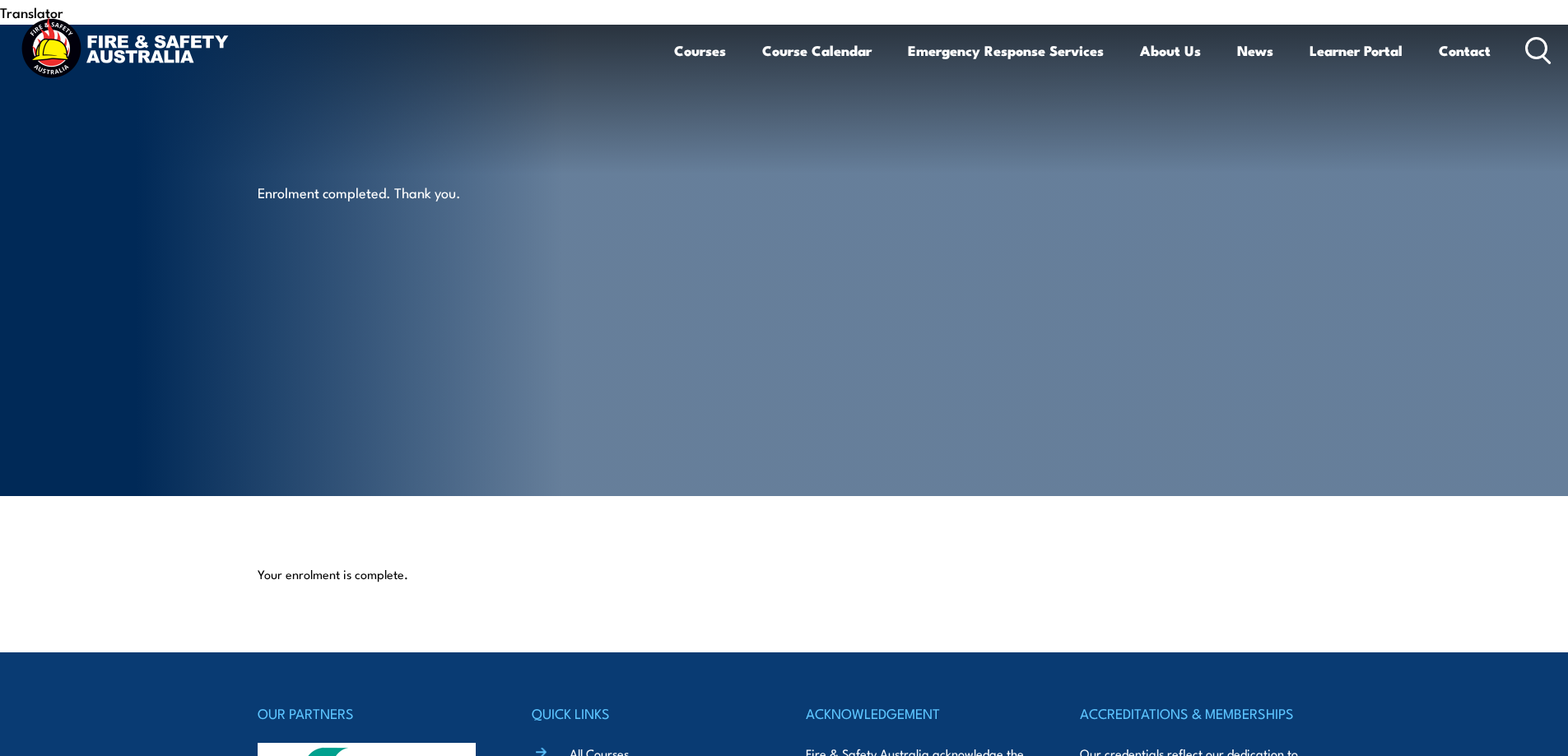
click at [688, 51] on link "Courses" at bounding box center [699, 50] width 51 height 44
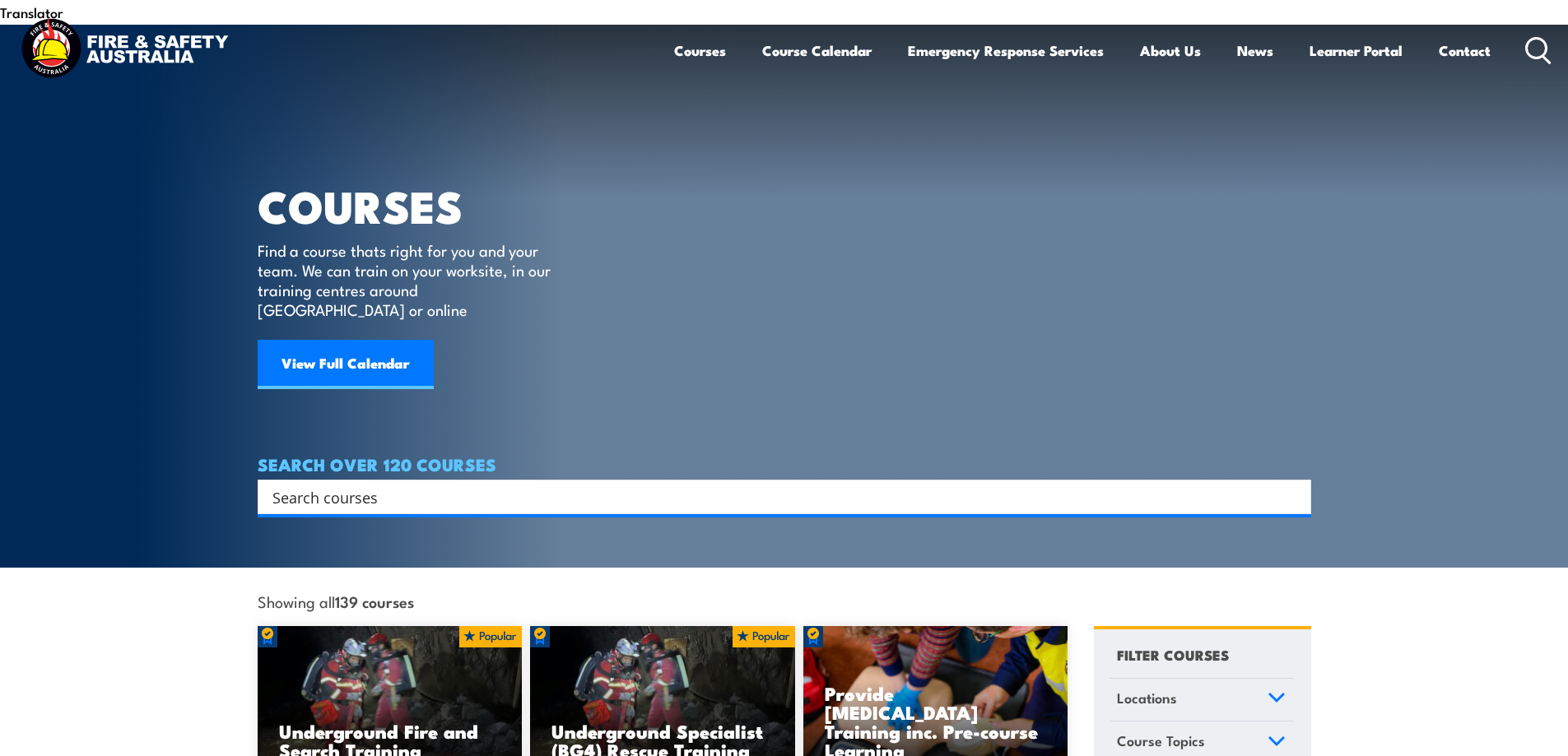
click at [335, 484] on input "Search input" at bounding box center [774, 496] width 1003 height 24
click at [334, 484] on input "Search input" at bounding box center [774, 496] width 1003 height 24
click at [341, 484] on input "Search input" at bounding box center [774, 496] width 1003 height 24
click at [284, 484] on input "Search input" at bounding box center [774, 496] width 1003 height 24
click at [287, 484] on input "Search input" at bounding box center [774, 496] width 1003 height 24
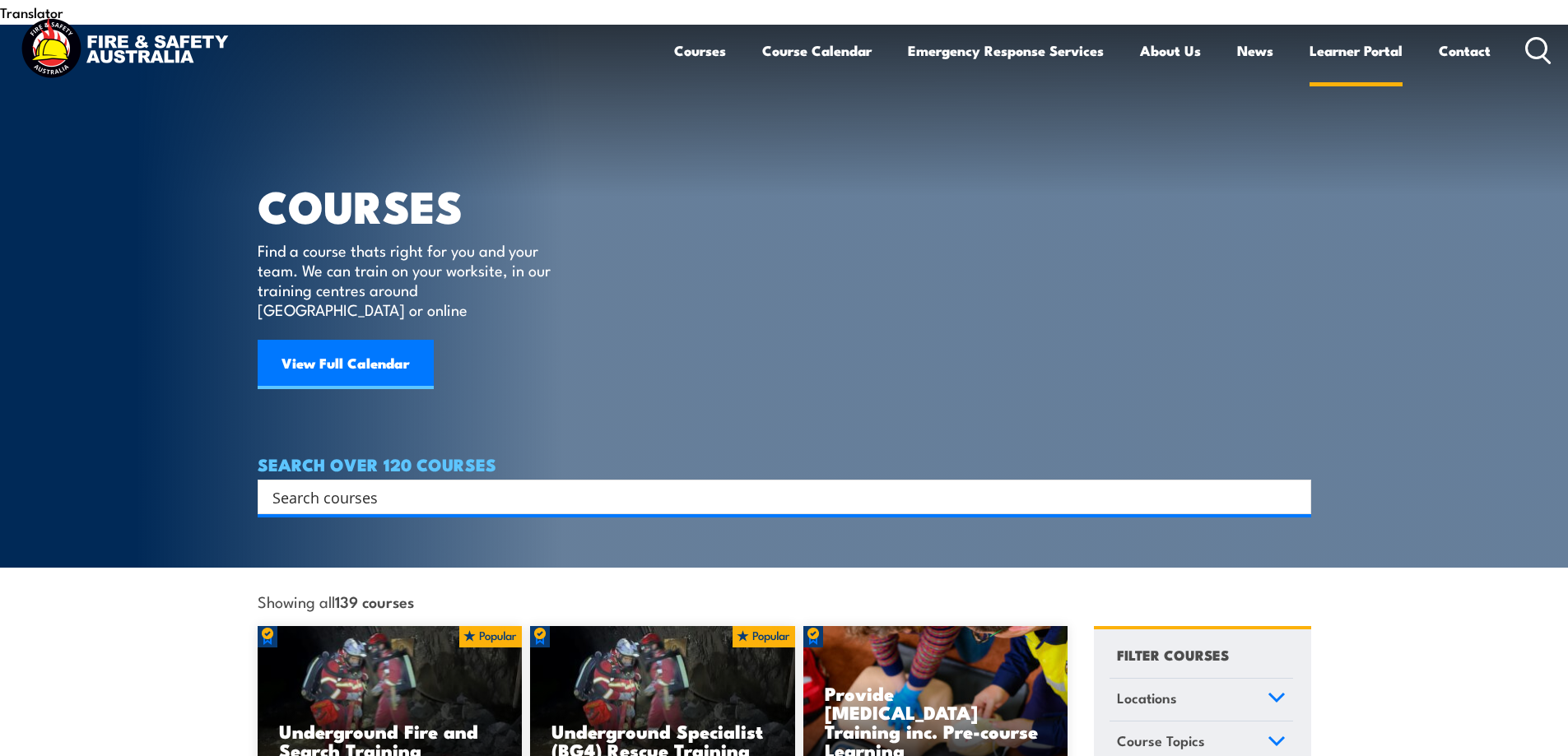
click at [1343, 49] on link "Learner Portal" at bounding box center [1356, 50] width 93 height 44
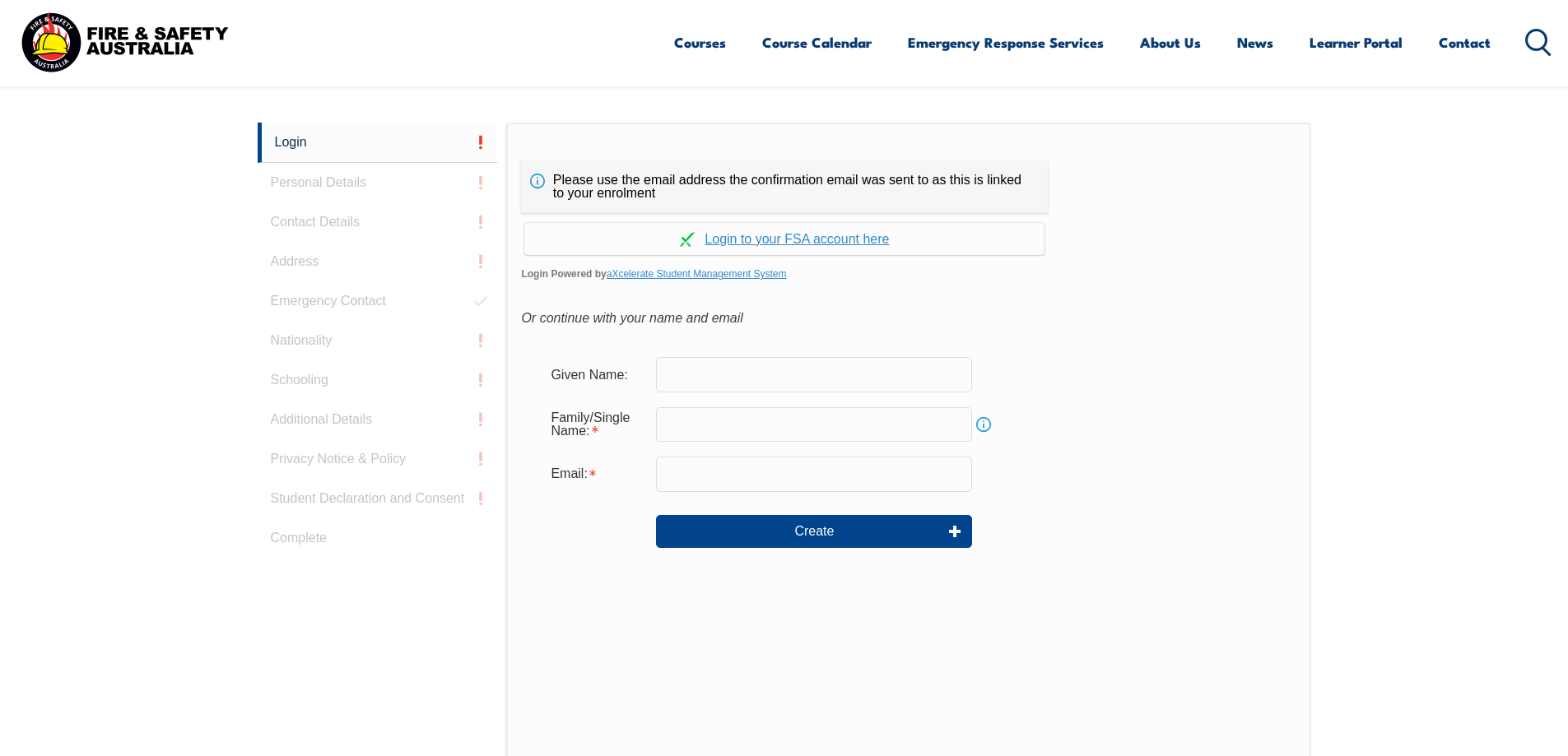
scroll to position [494, 0]
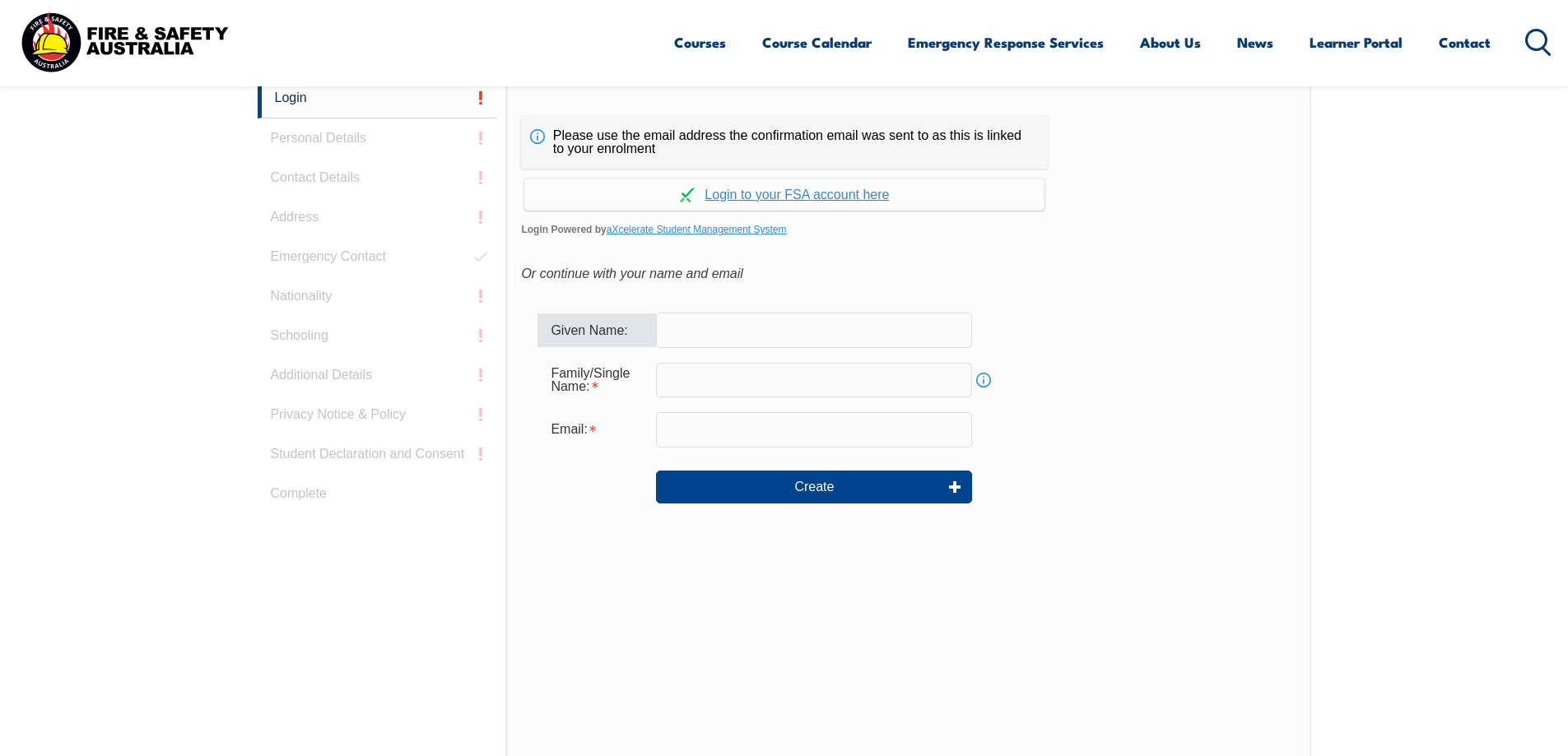
click at [694, 312] on input "text" at bounding box center [815, 330] width 317 height 35
